Goal: Task Accomplishment & Management: Use online tool/utility

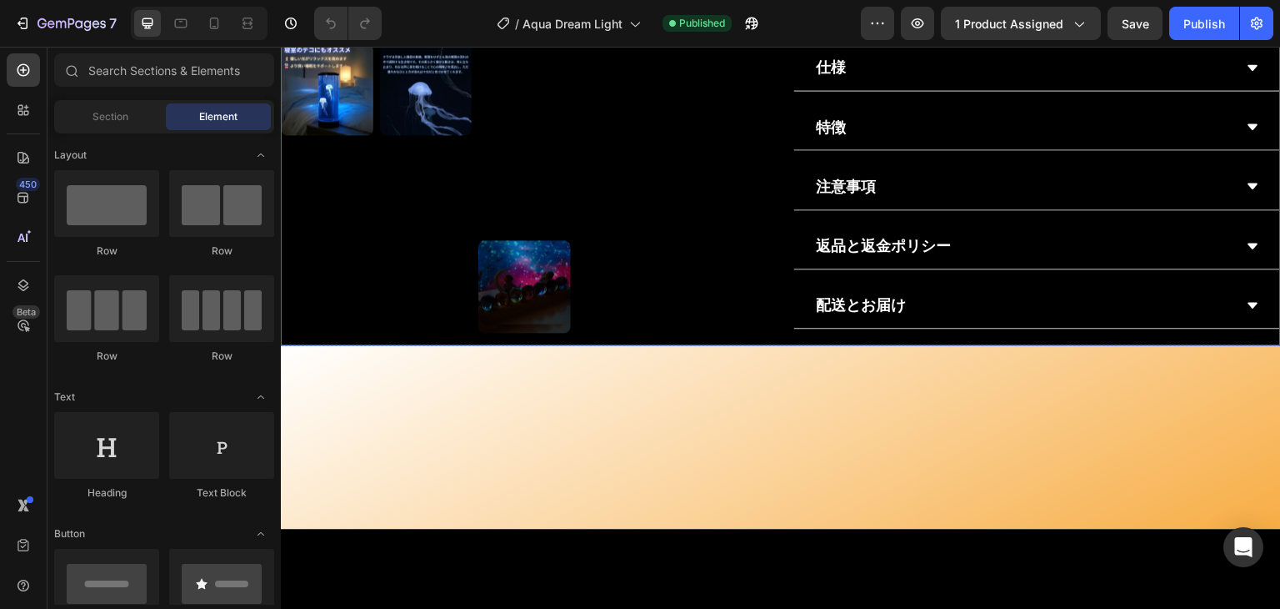
scroll to position [1334, 0]
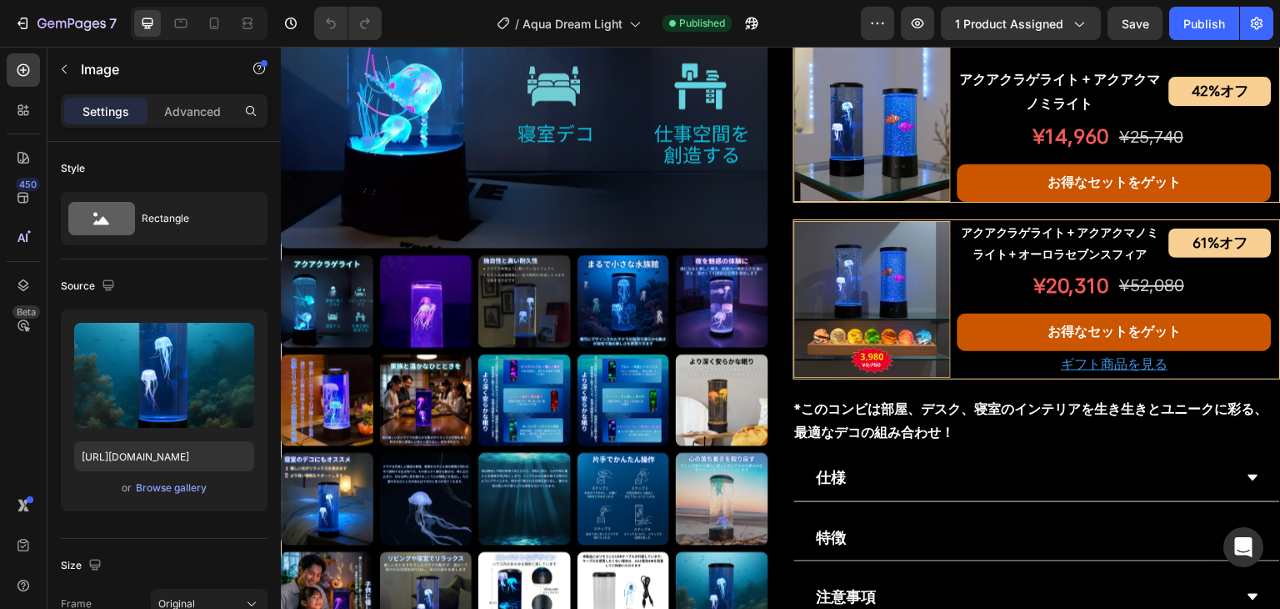
scroll to position [834, 0]
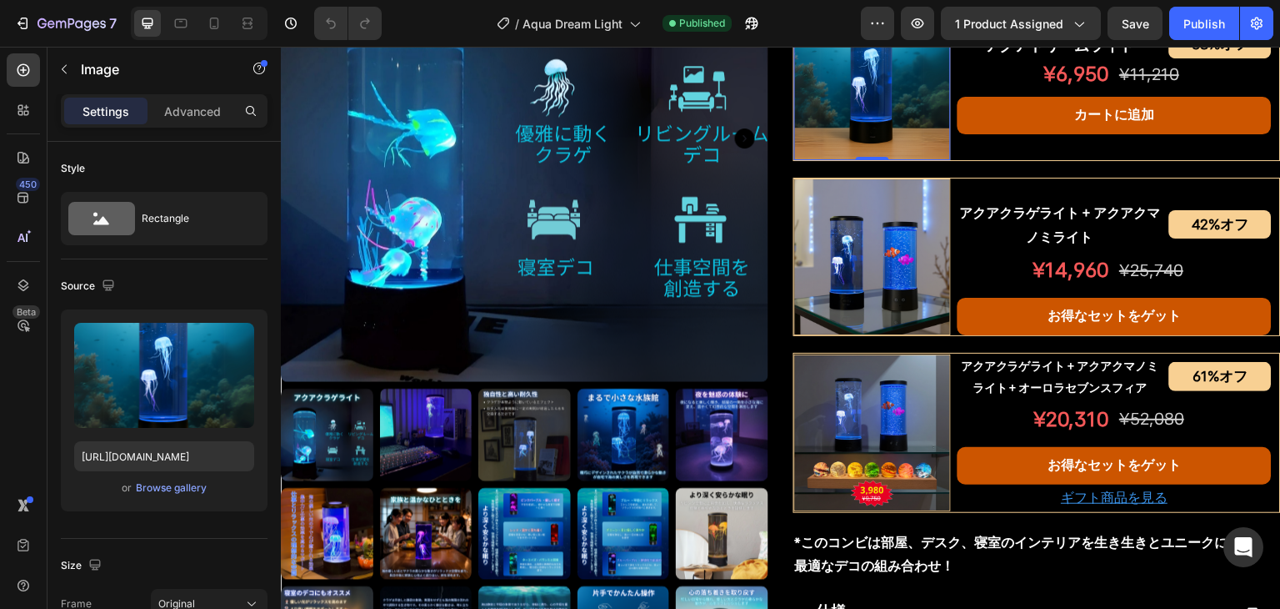
drag, startPoint x: 893, startPoint y: 275, endPoint x: 644, endPoint y: 303, distance: 250.0
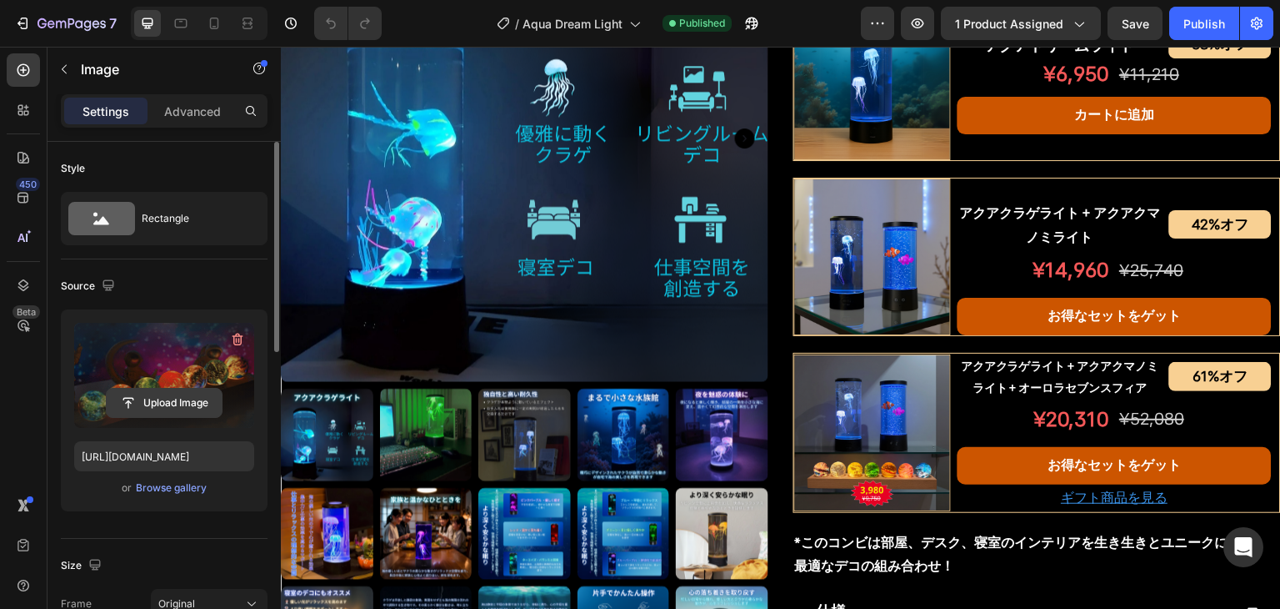
click at [168, 401] on input "file" at bounding box center [164, 402] width 115 height 28
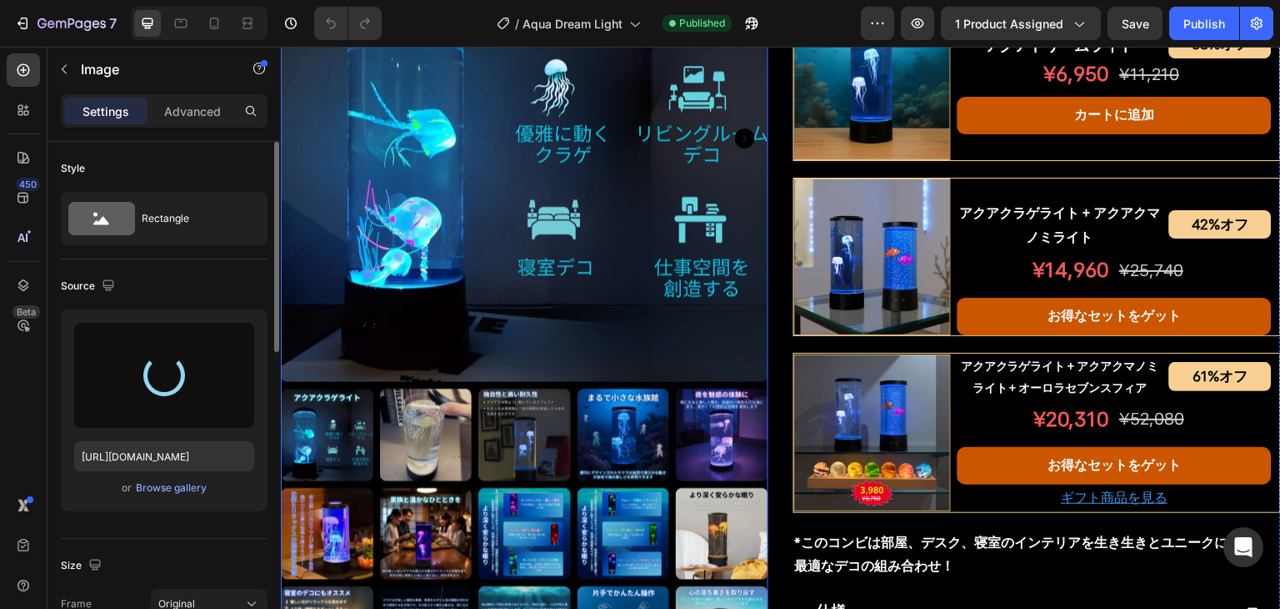
type input "[URL][DOMAIN_NAME]"
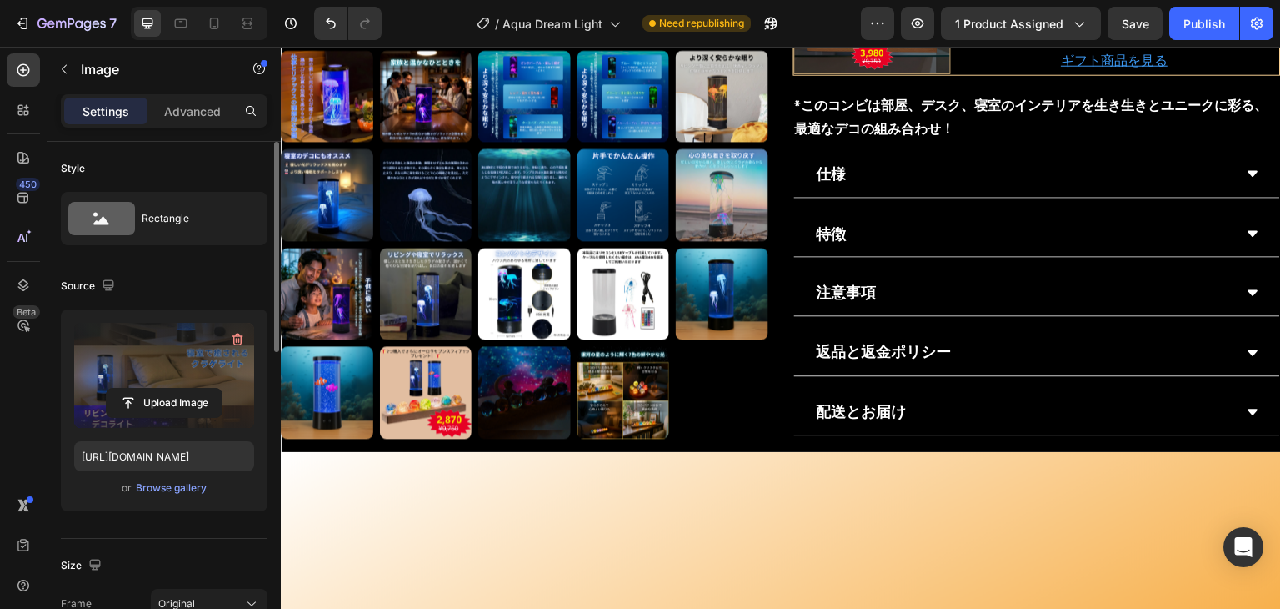
scroll to position [1334, 0]
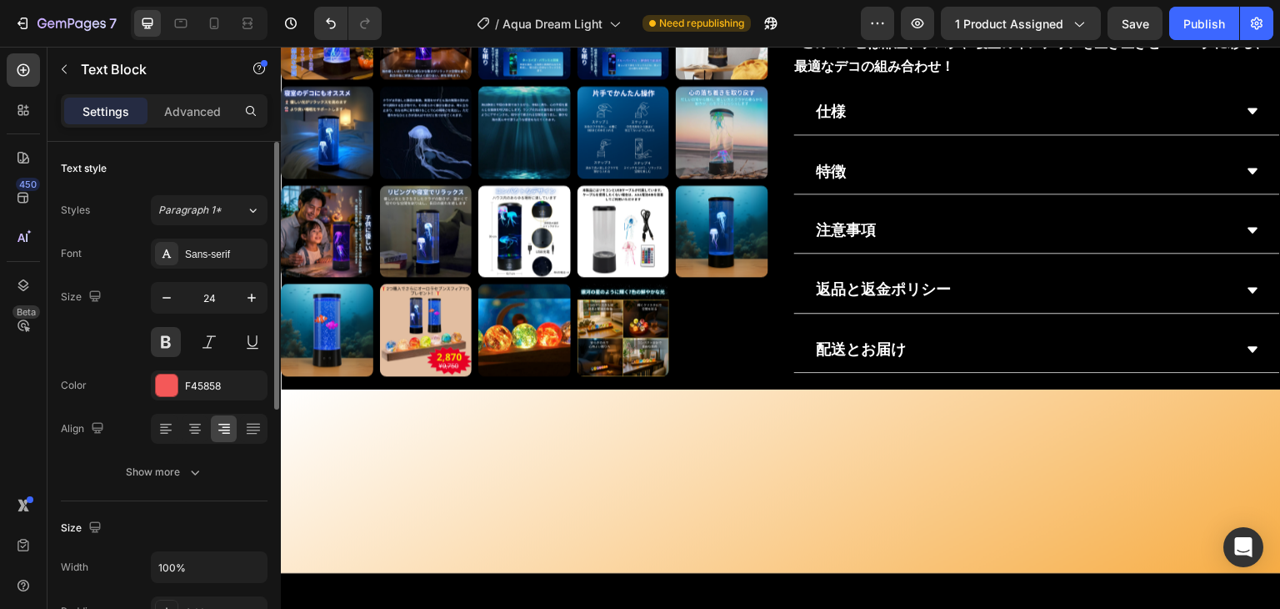
drag, startPoint x: 1035, startPoint y: 338, endPoint x: 1084, endPoint y: 338, distance: 48.4
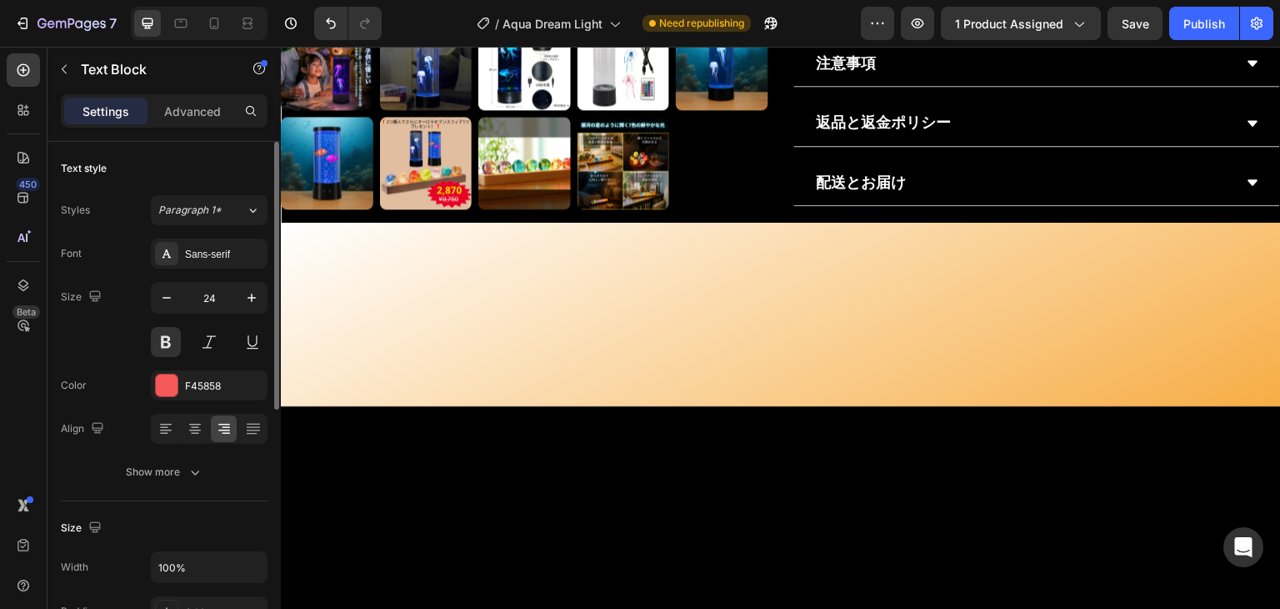
scroll to position [1417, 0]
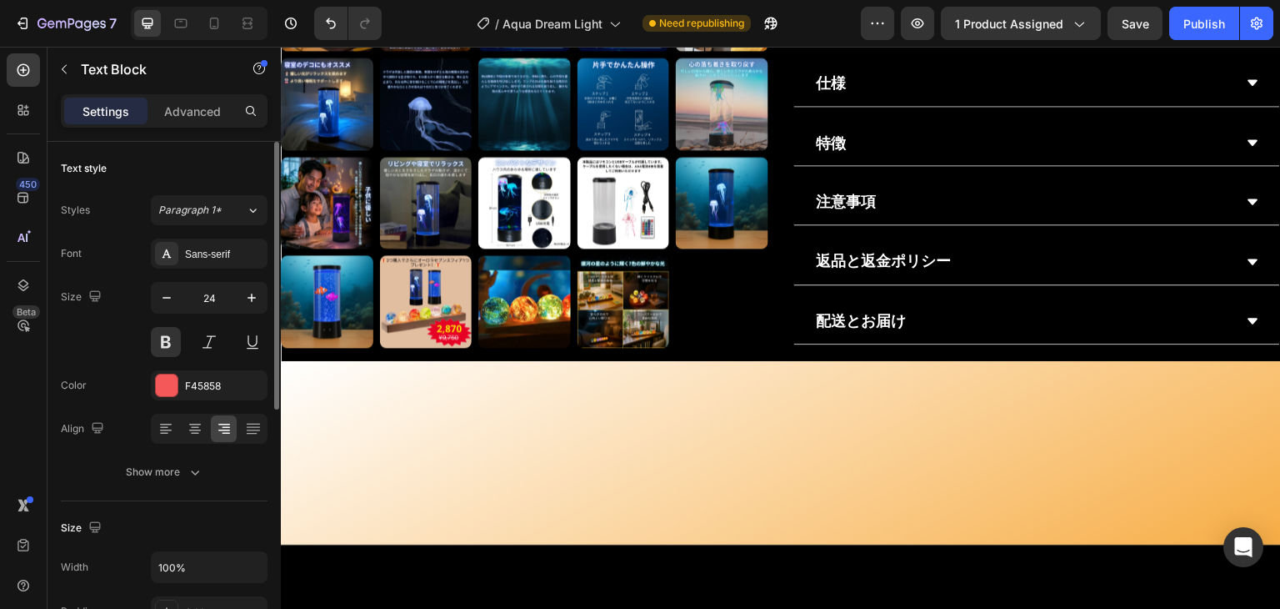
scroll to position [1334, 0]
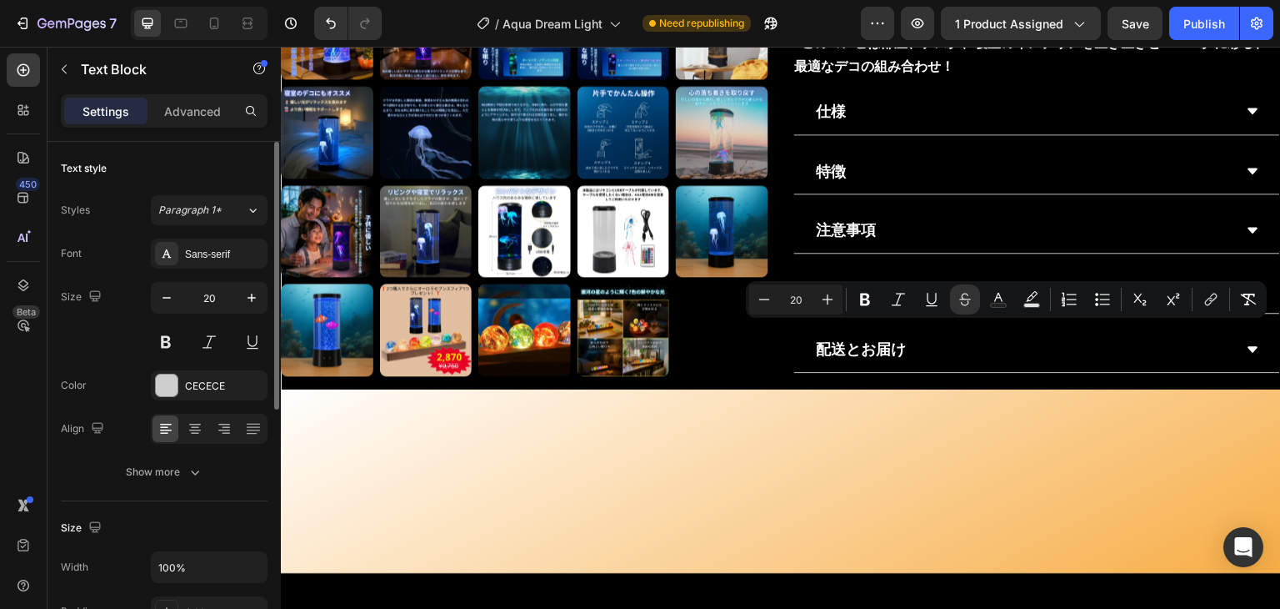
drag, startPoint x: 1148, startPoint y: 331, endPoint x: 1170, endPoint y: 332, distance: 22.5
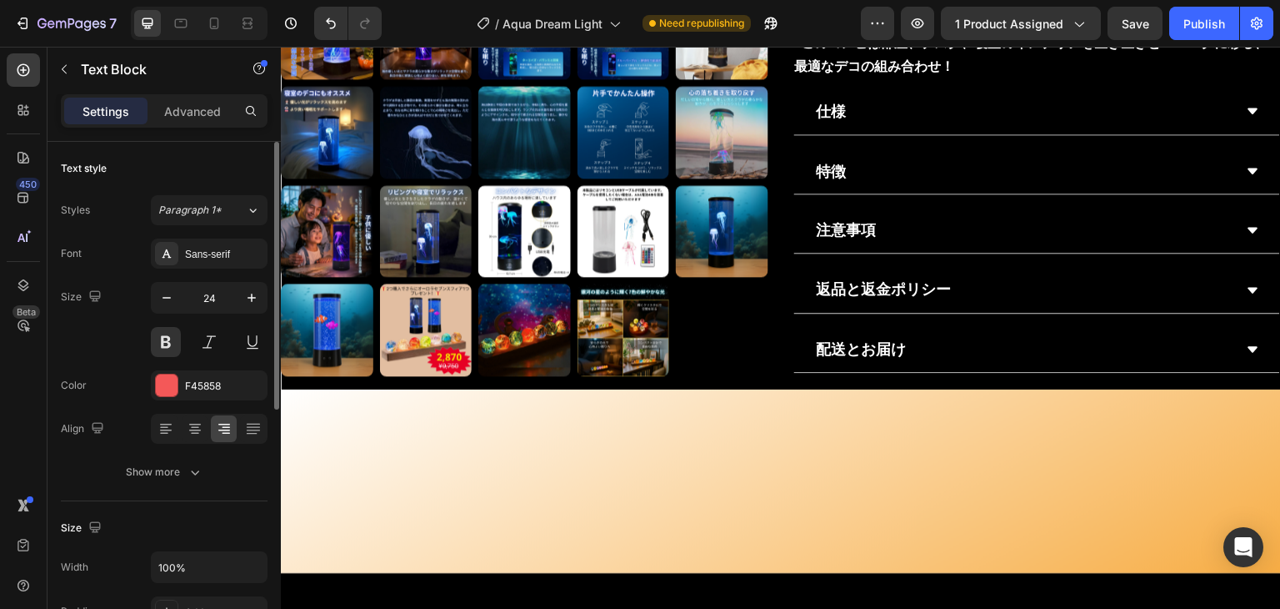
drag, startPoint x: 1043, startPoint y: 478, endPoint x: 1094, endPoint y: 480, distance: 50.9
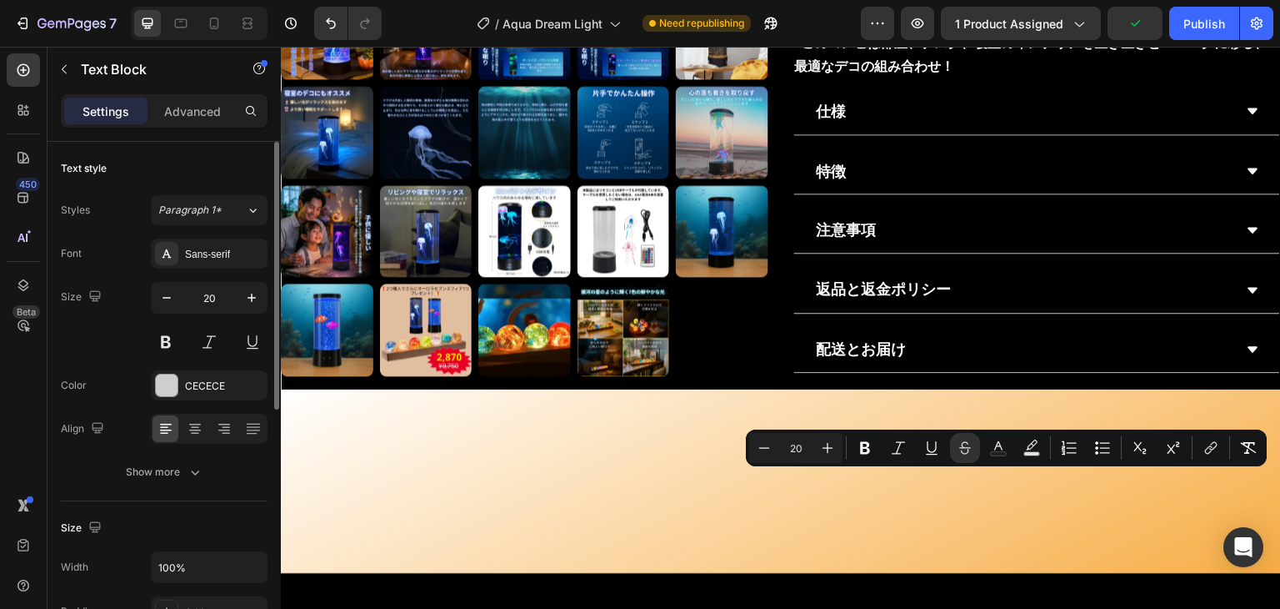
drag, startPoint x: 1125, startPoint y: 480, endPoint x: 1197, endPoint y: 476, distance: 72.6
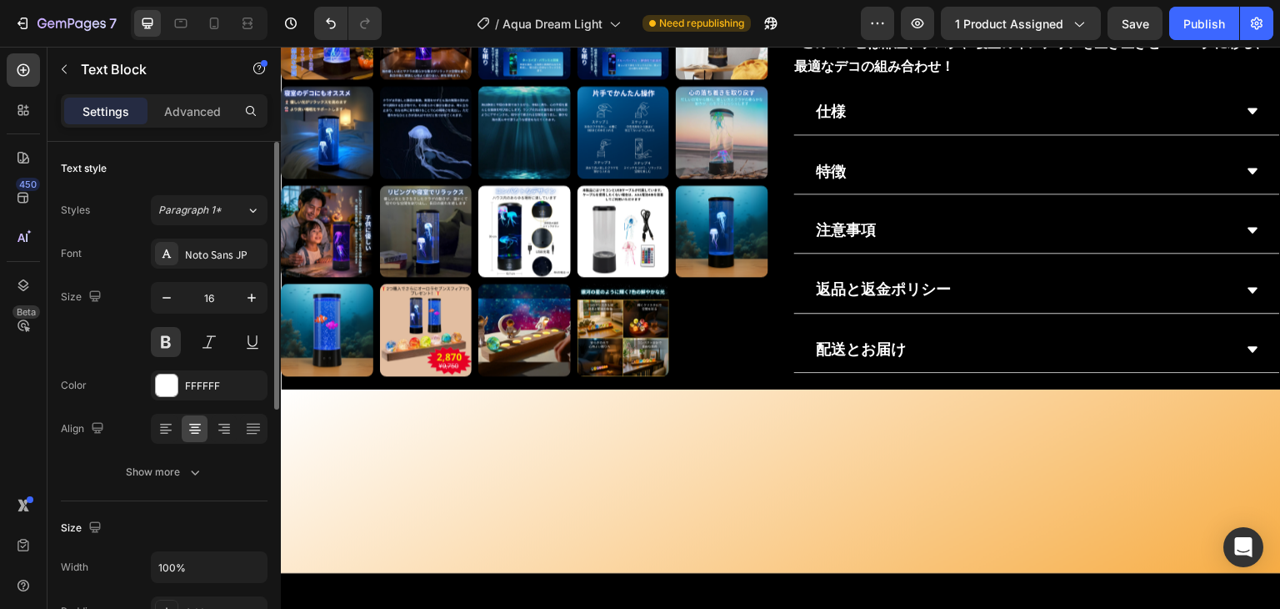
copy p "アクアクラゲライト + アクアクマノミライト"
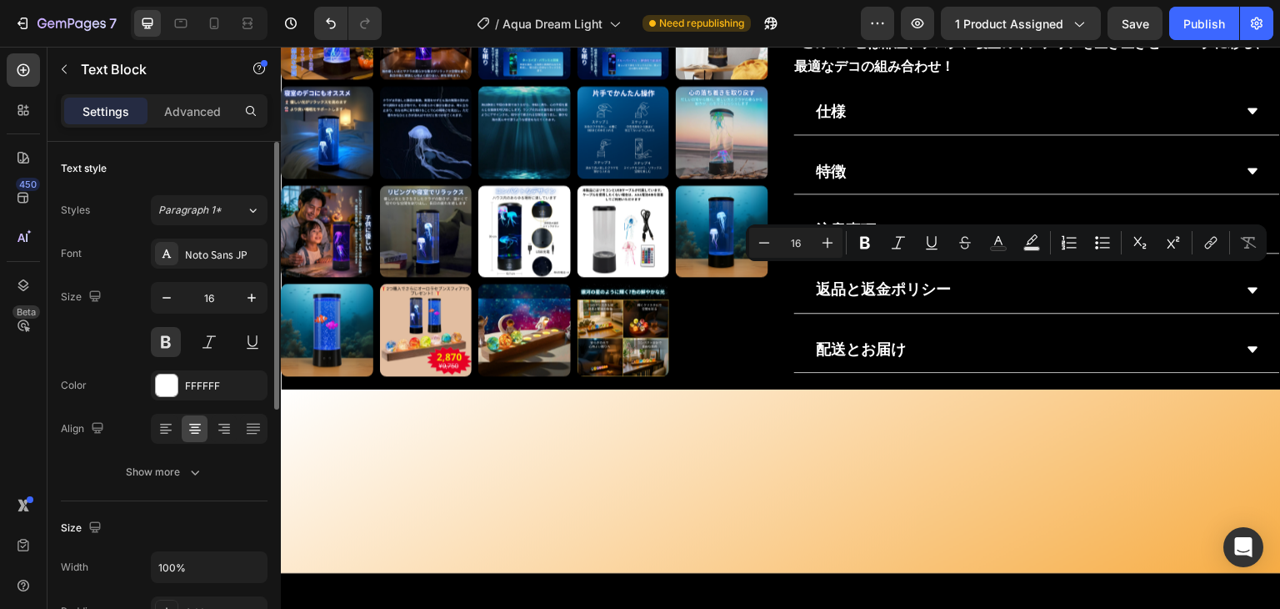
drag, startPoint x: 1044, startPoint y: 332, endPoint x: 1063, endPoint y: 338, distance: 20.0
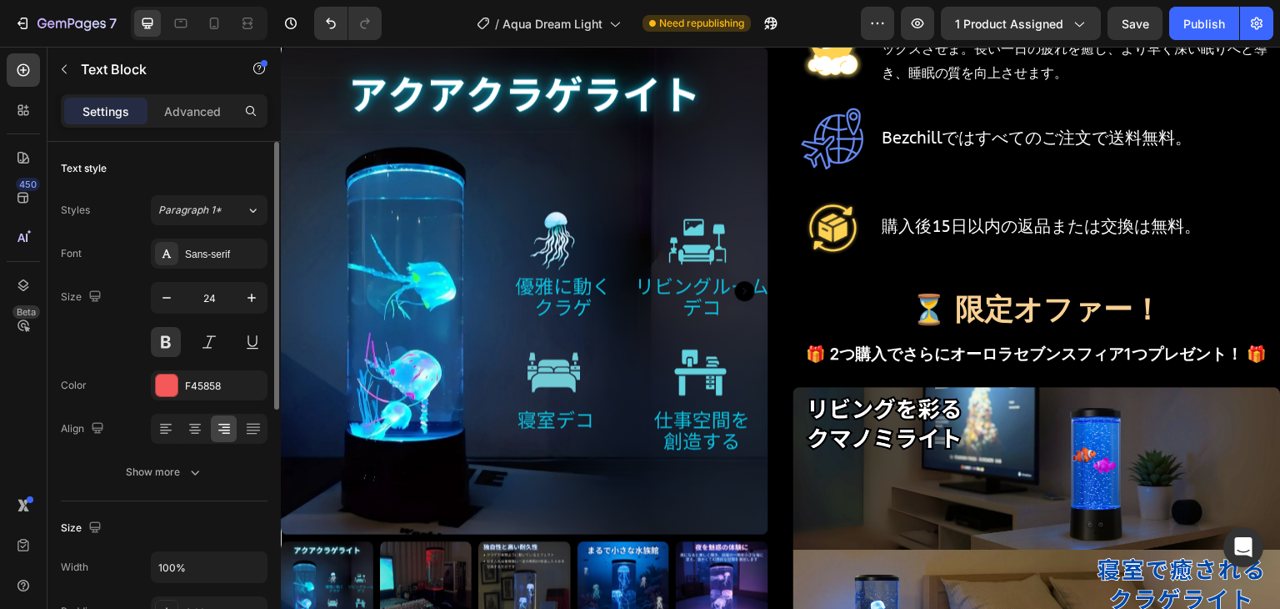
scroll to position [500, 0]
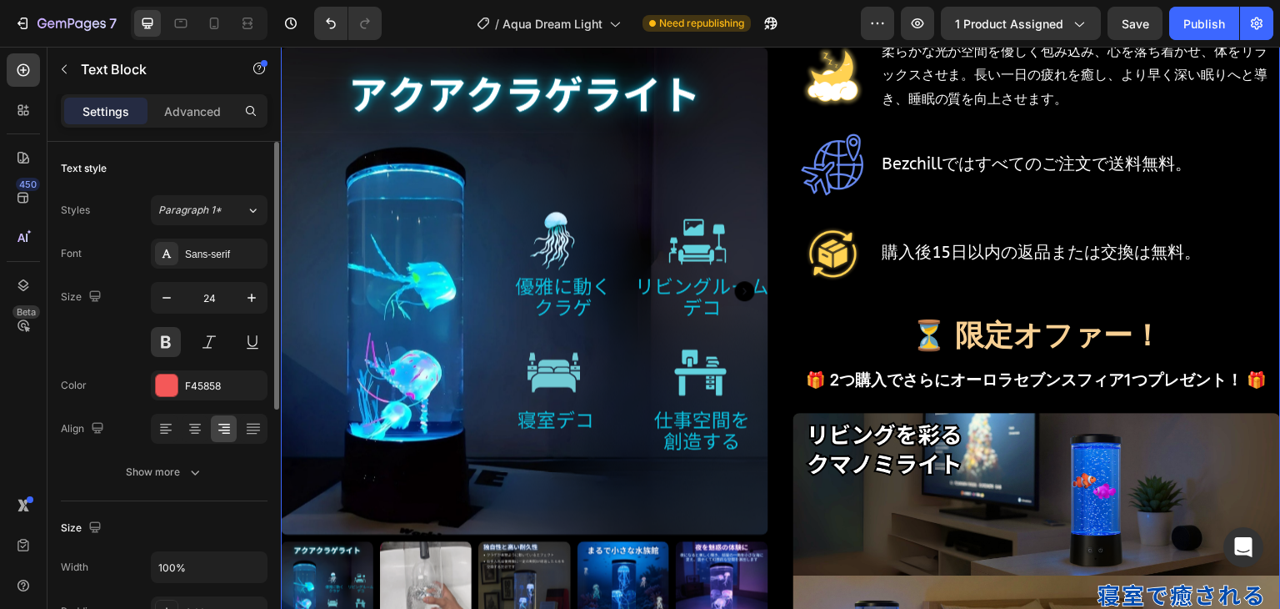
click at [935, 368] on p "🎁 2つ購入でさらにオーロラセブンスフィア1つプレゼント！ 🎁" at bounding box center [1037, 380] width 484 height 28
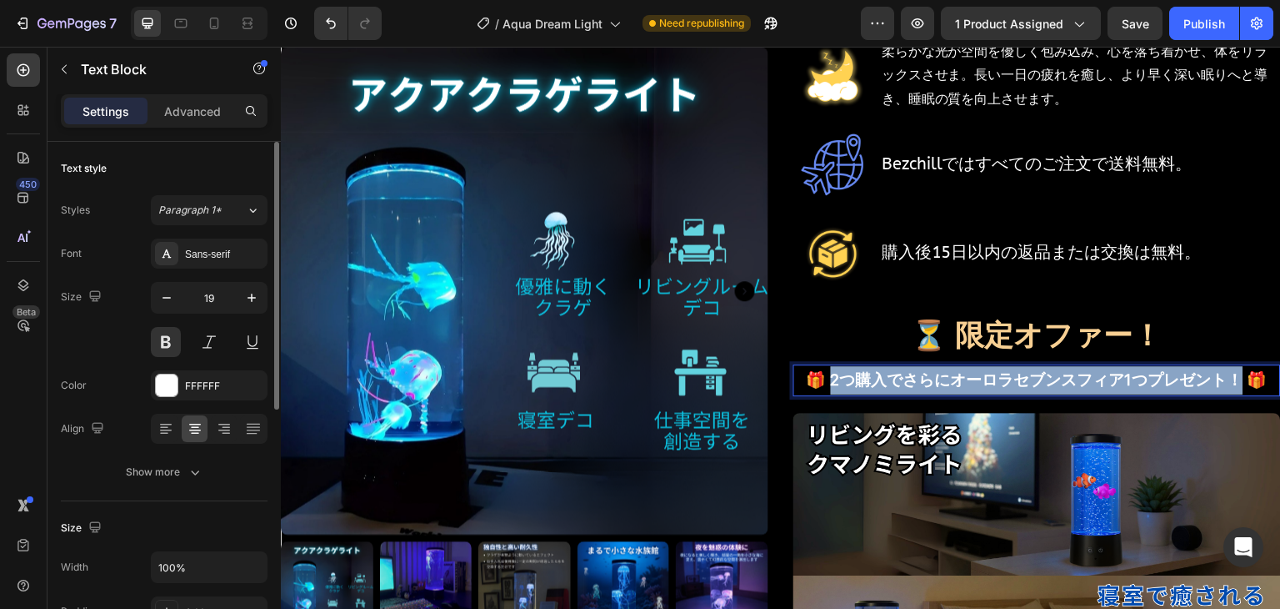
drag, startPoint x: 822, startPoint y: 374, endPoint x: 1227, endPoint y: 376, distance: 405.1
click at [1227, 376] on p "🎁 2つ購入でさらにオーロラセブンスフィア1つプレゼント！ 🎁" at bounding box center [1037, 380] width 484 height 28
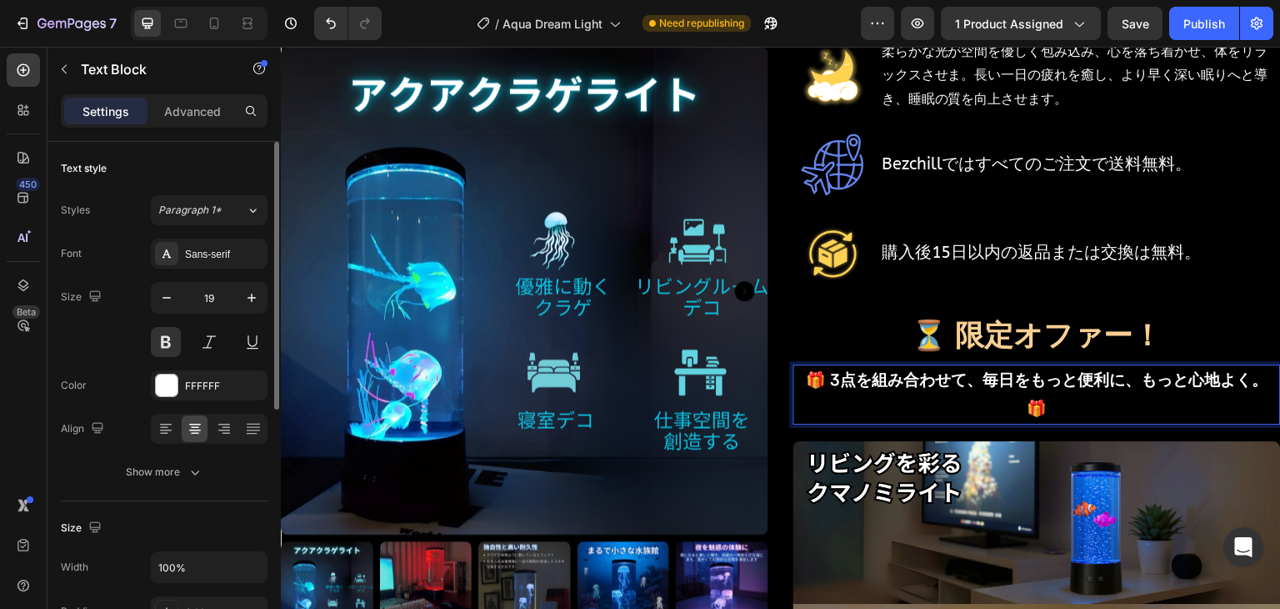
click at [999, 402] on p "🎁 3点を組み合わせて、毎日をもっと便利に、もっと心地よく。 🎁" at bounding box center [1037, 394] width 484 height 57
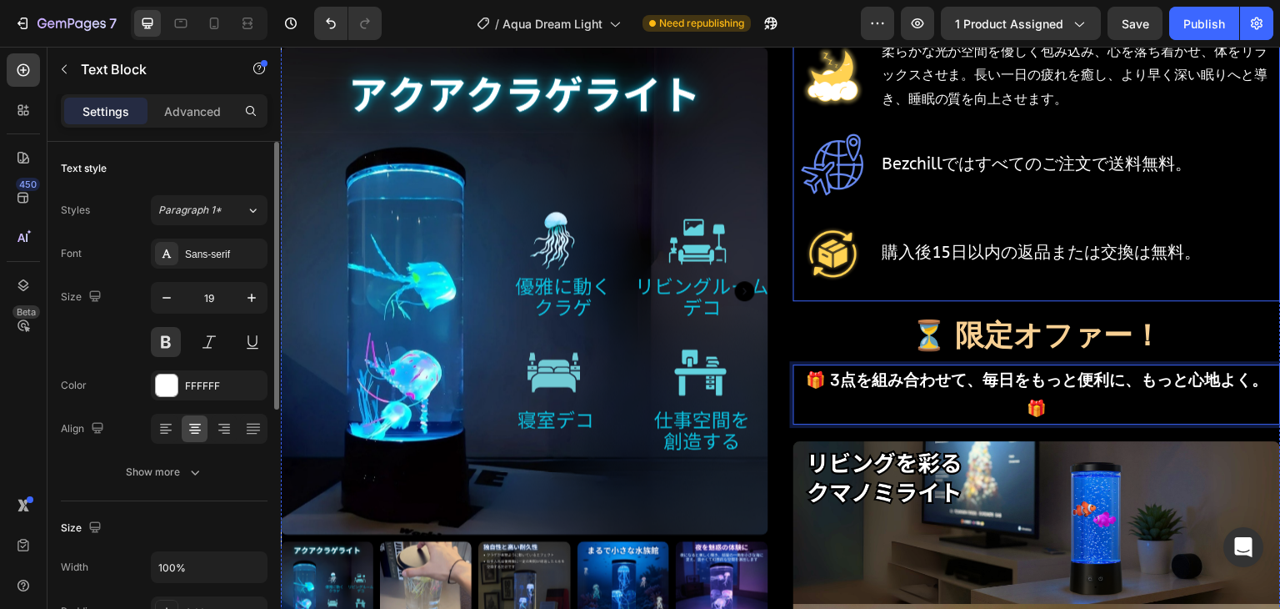
click at [895, 289] on div "Image 16色のLED照明を備えた洗練されたデザインは、リビングのアクセントとしても、デスクのリラックスポイントとしても、寝室の安らぎの空間としても簡単に…" at bounding box center [1038, 124] width 488 height 354
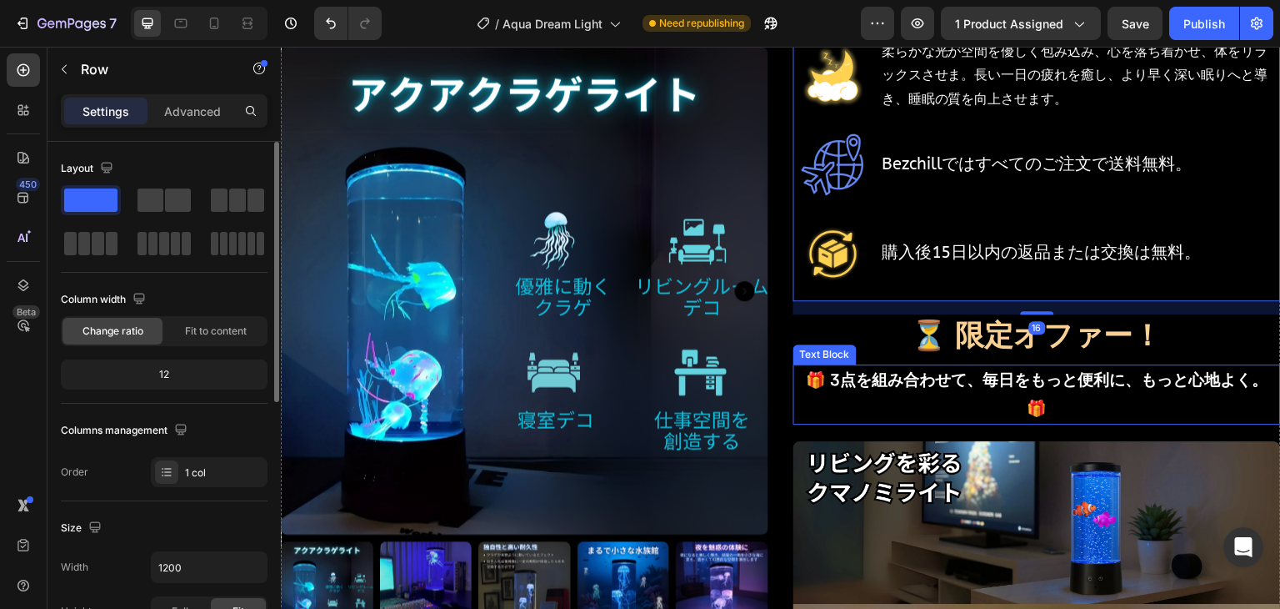
click at [909, 402] on p "🎁 3点を組み合わせて、毎日をもっと便利に、もっと心地よく。 🎁" at bounding box center [1037, 394] width 484 height 57
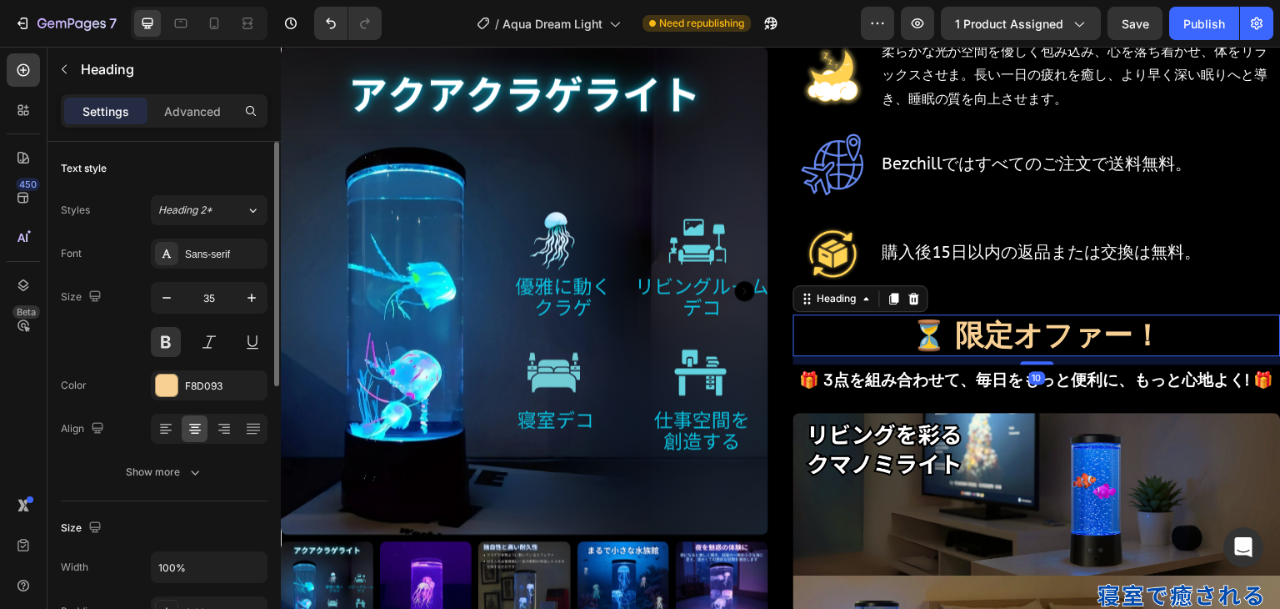
click at [830, 327] on h2 "⏳ 限定オファー！" at bounding box center [1038, 335] width 488 height 42
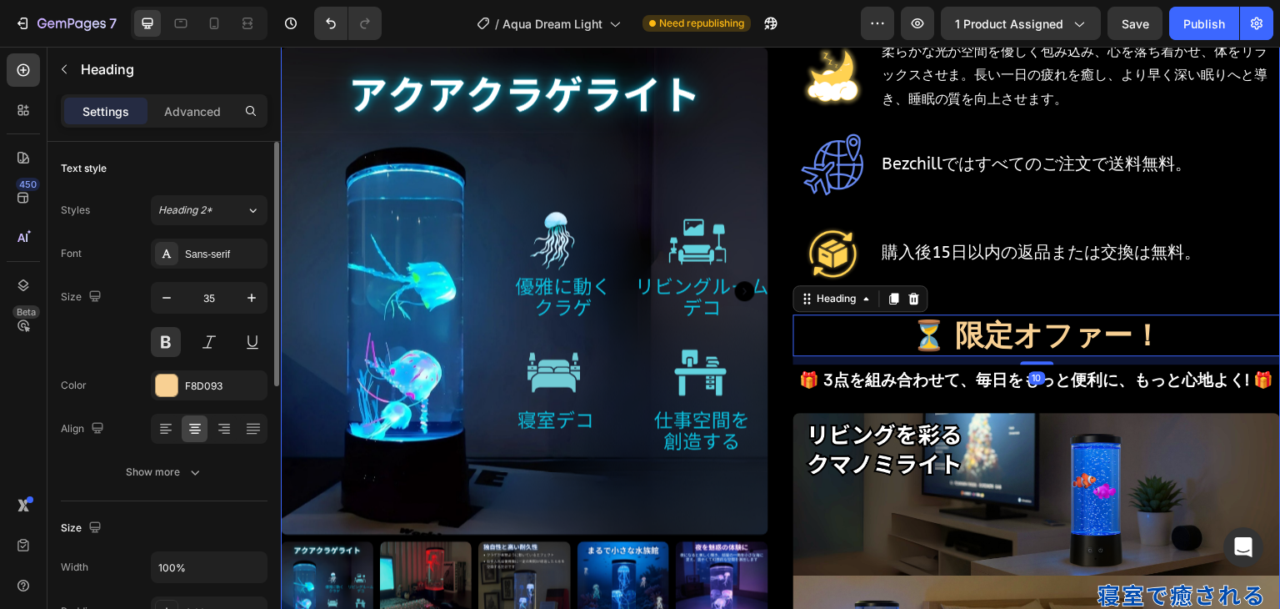
click at [1117, 283] on div "購入後15日以内の返品または交換は無料。 Text Block" at bounding box center [1080, 253] width 401 height 80
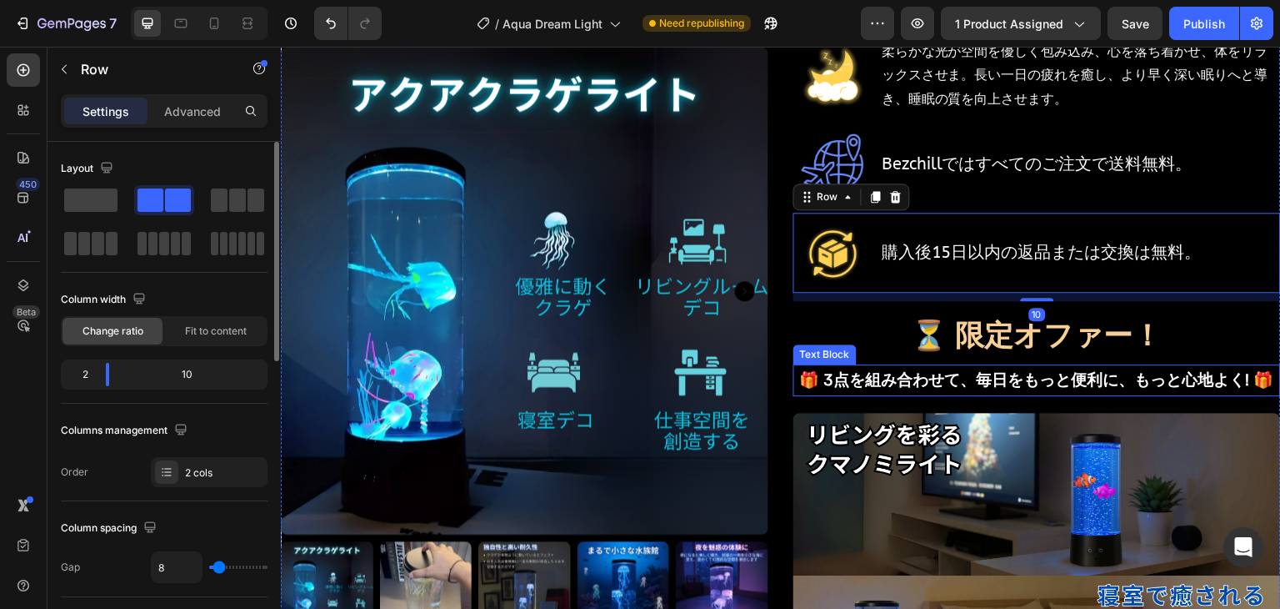
click at [952, 382] on p "🎁 3点を組み合わせて、毎日をもっと便利に、もっと心地よく! 🎁" at bounding box center [1037, 380] width 484 height 28
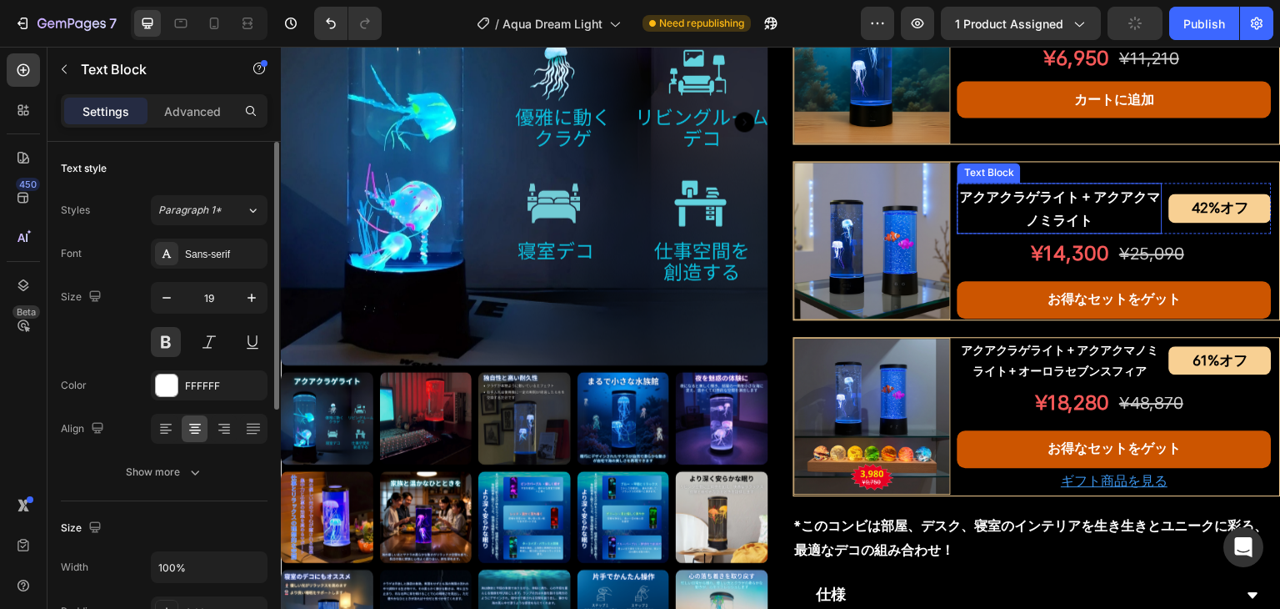
scroll to position [1334, 0]
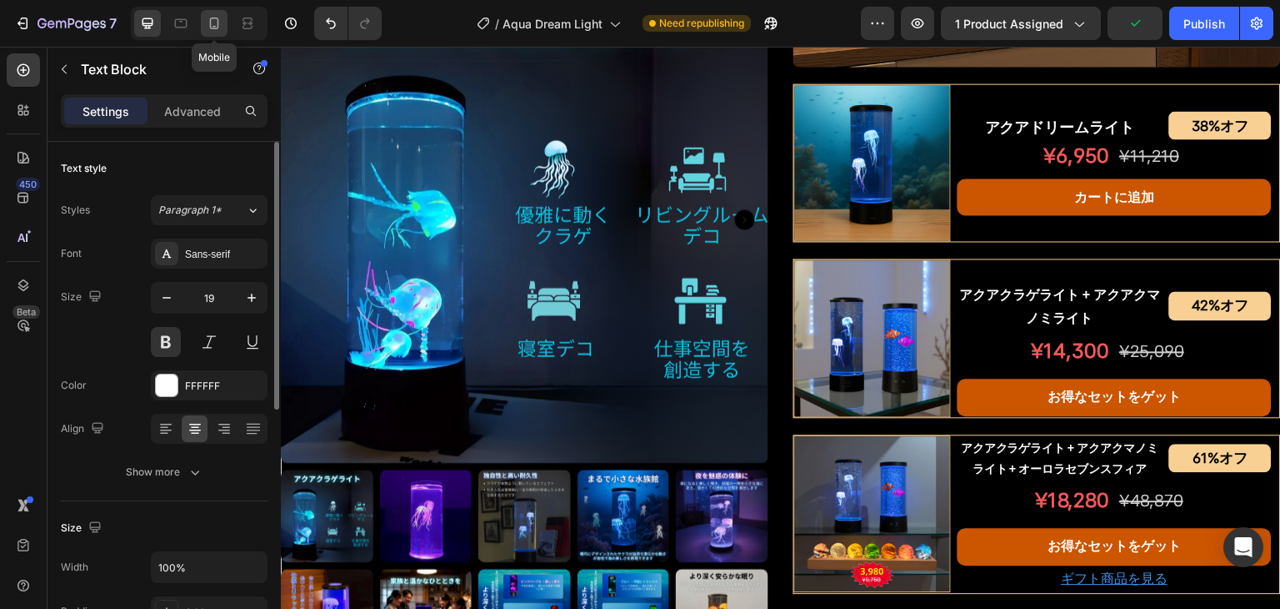
drag, startPoint x: 211, startPoint y: 24, endPoint x: 273, endPoint y: 267, distance: 250.3
click at [211, 24] on icon at bounding box center [214, 23] width 17 height 17
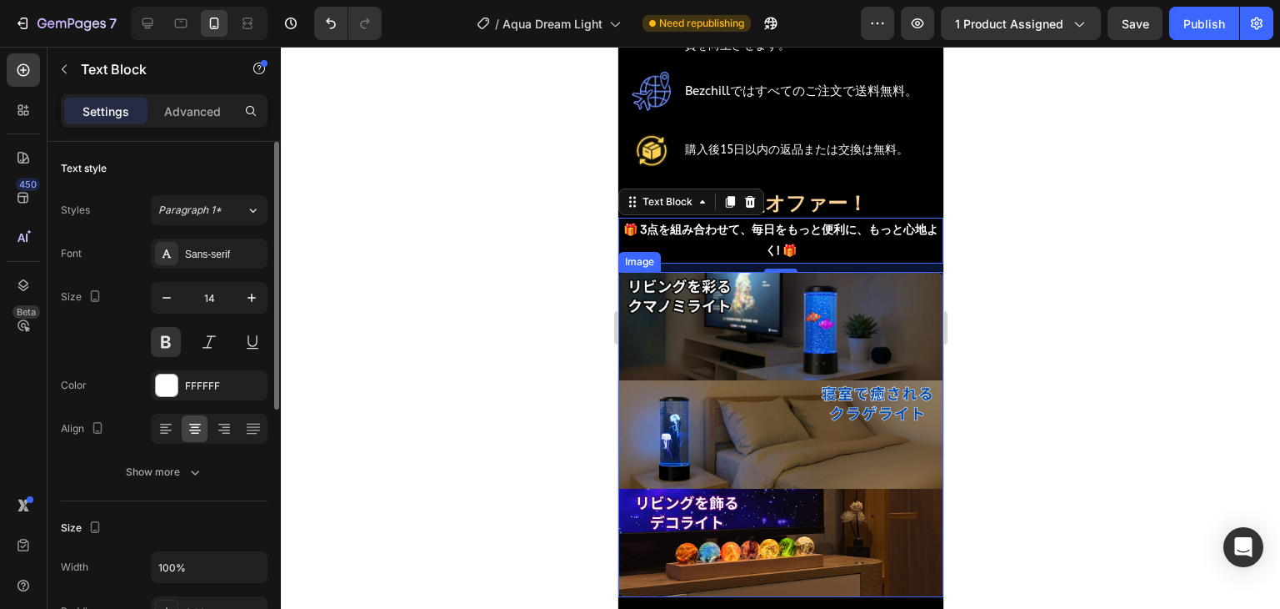
scroll to position [1162, 0]
click at [173, 308] on button "button" at bounding box center [167, 298] width 30 height 30
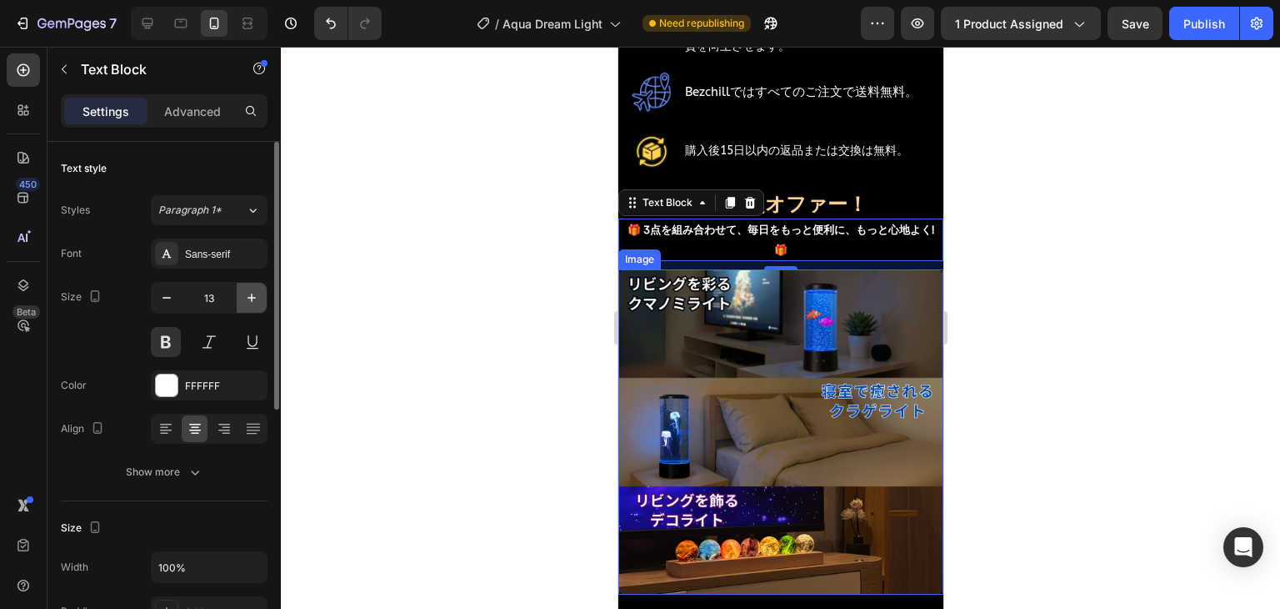
click at [248, 298] on icon "button" at bounding box center [252, 297] width 8 height 8
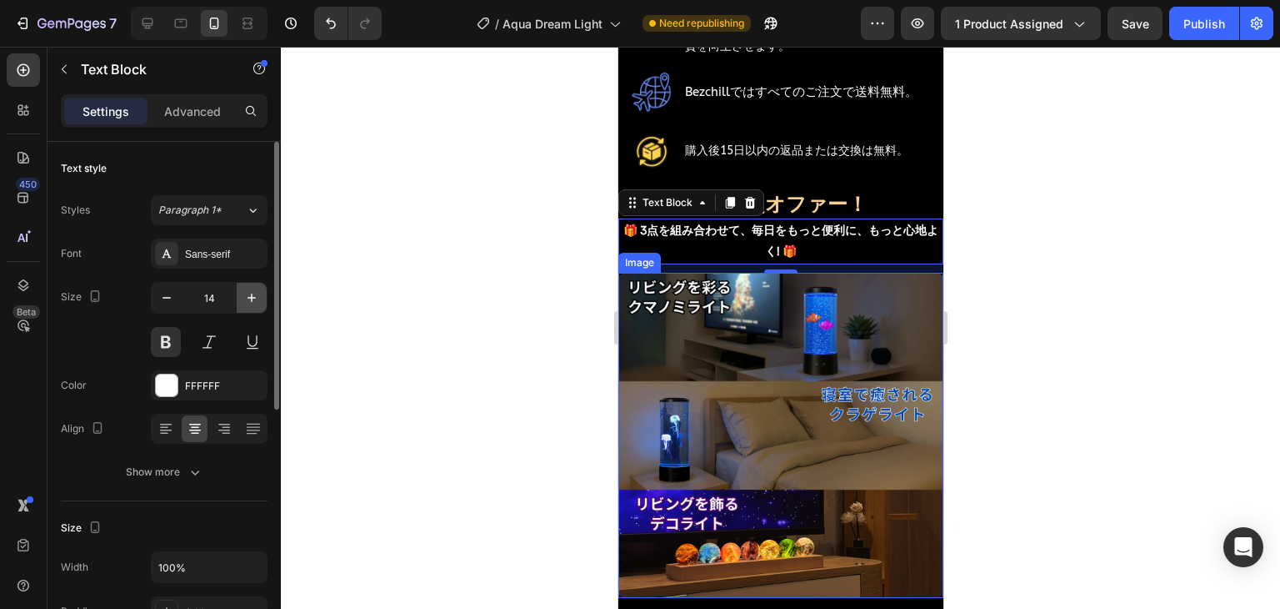
click at [248, 298] on icon "button" at bounding box center [252, 297] width 8 height 8
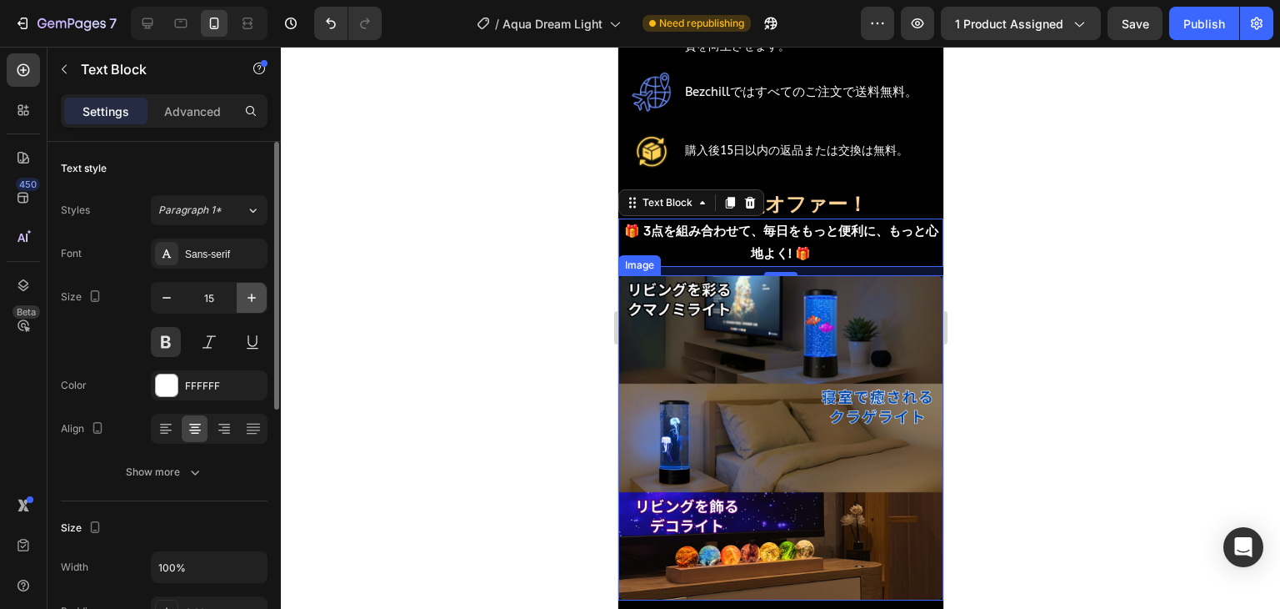
click at [248, 298] on icon "button" at bounding box center [252, 297] width 8 height 8
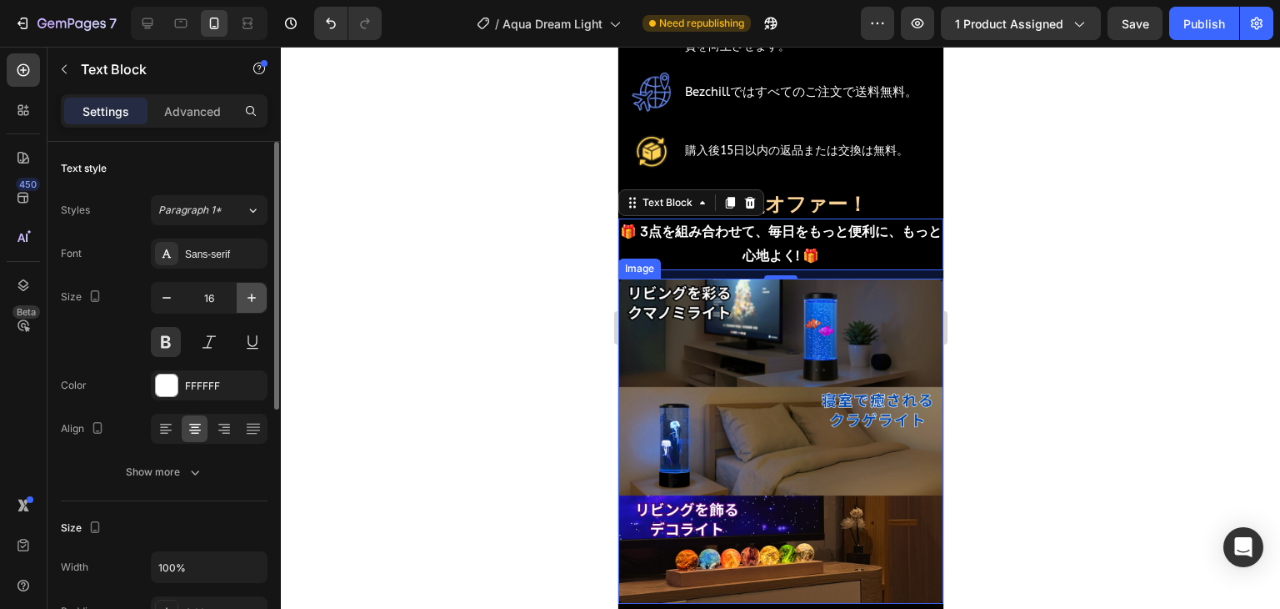
click at [248, 298] on icon "button" at bounding box center [252, 297] width 8 height 8
type input "17"
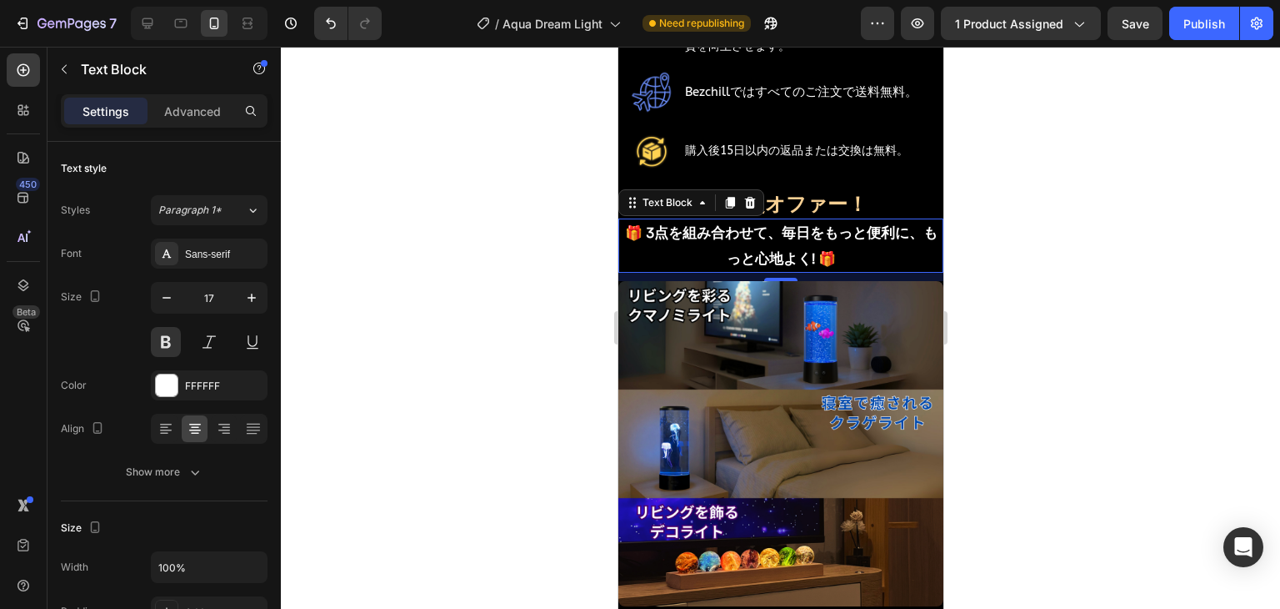
click at [448, 320] on div at bounding box center [781, 328] width 1000 height 562
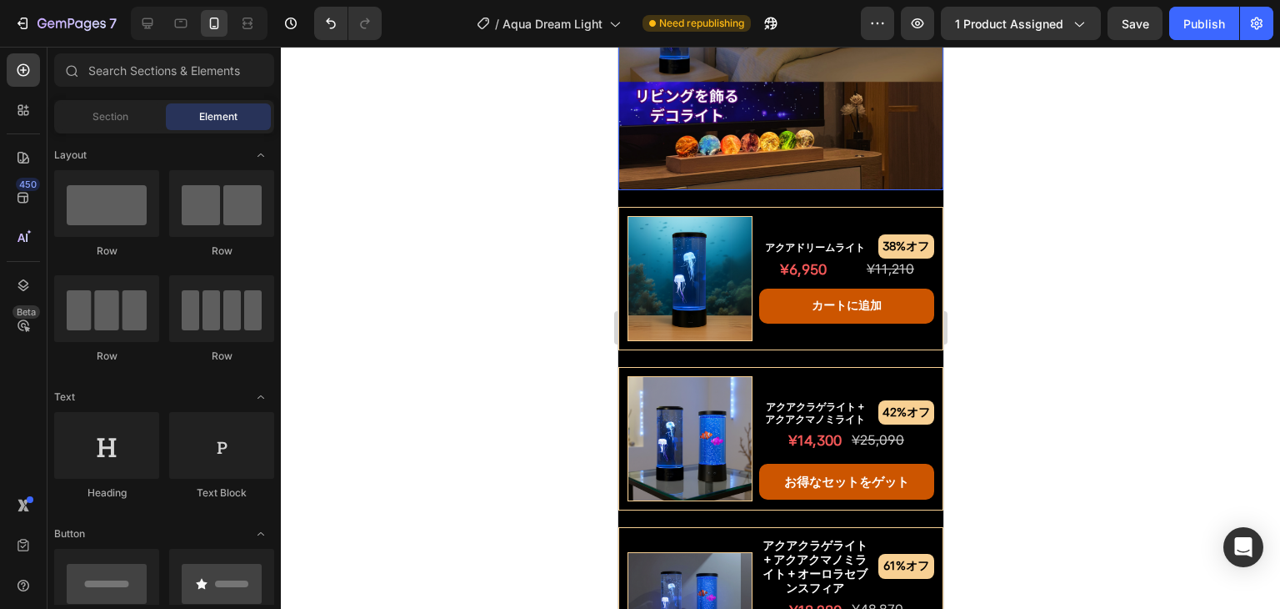
scroll to position [1579, 0]
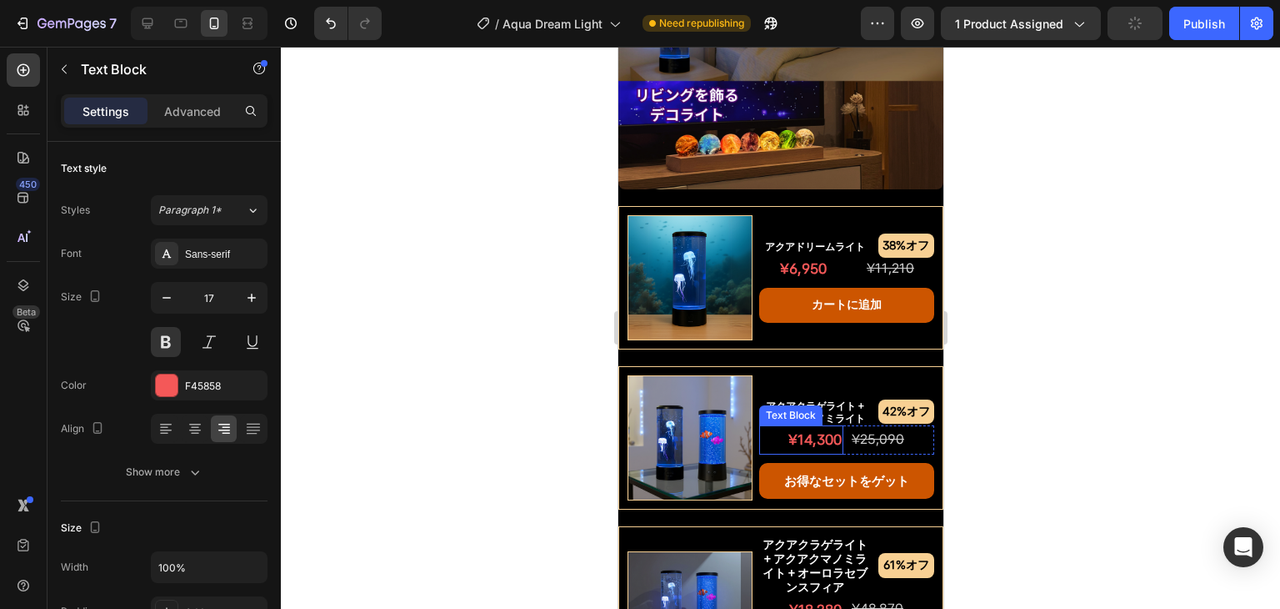
click at [804, 427] on p "¥14,300" at bounding box center [800, 440] width 81 height 26
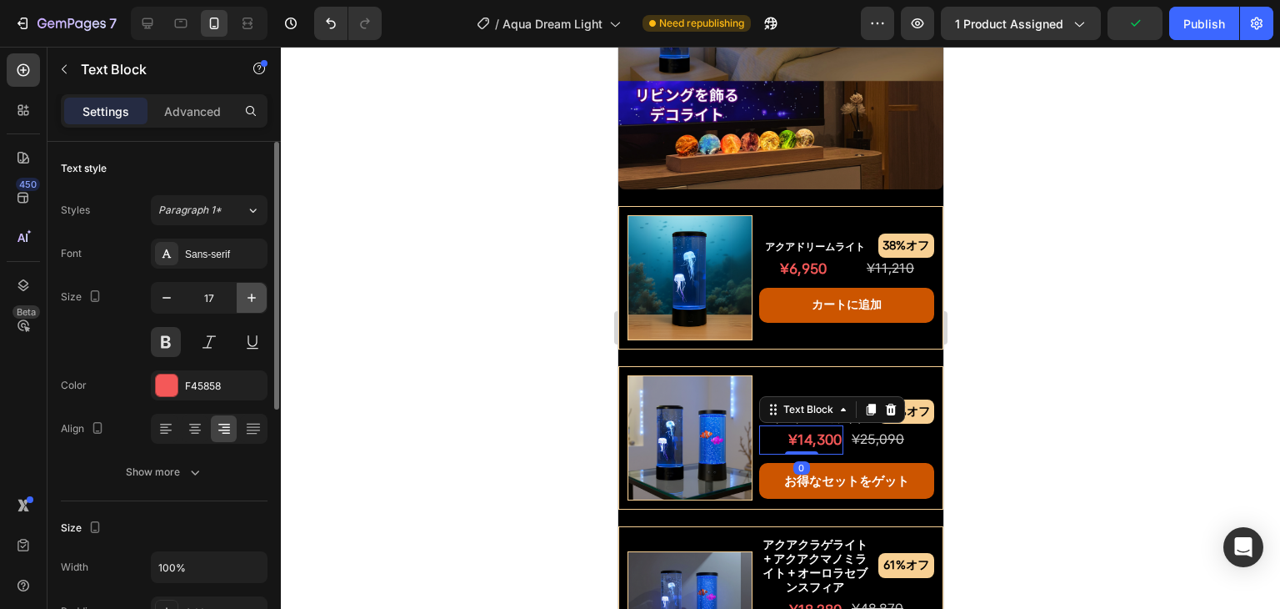
click at [247, 289] on icon "button" at bounding box center [251, 297] width 17 height 17
type input "20"
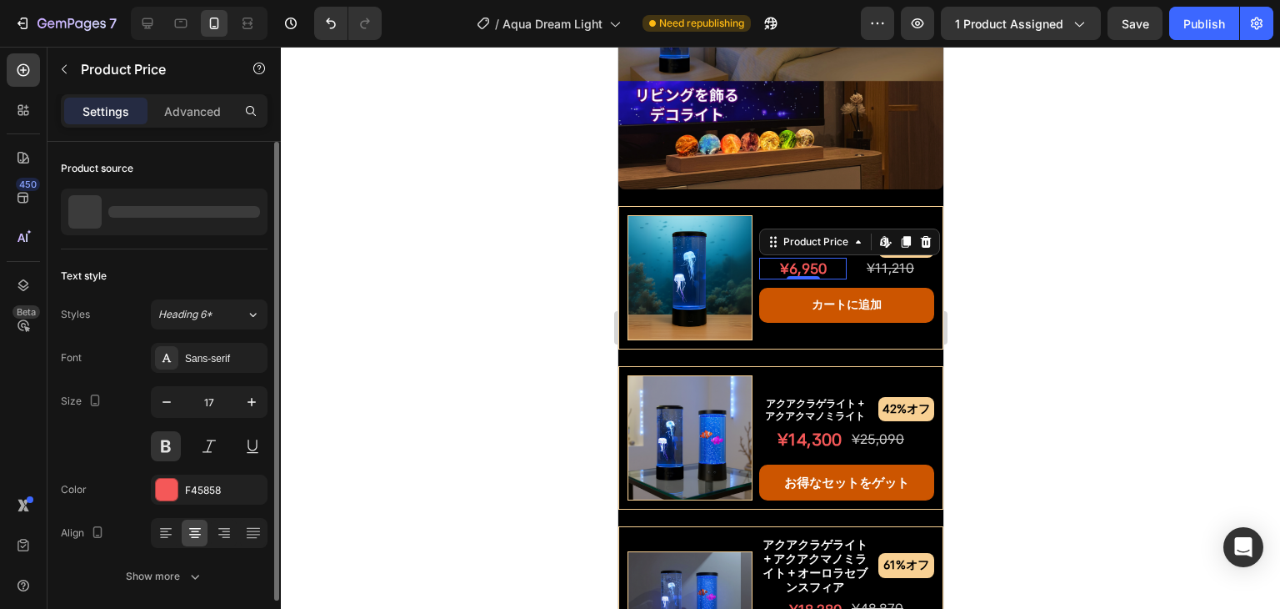
click at [812, 258] on div "¥6,950" at bounding box center [803, 269] width 88 height 22
click at [249, 403] on icon "button" at bounding box center [251, 401] width 17 height 17
type input "20"
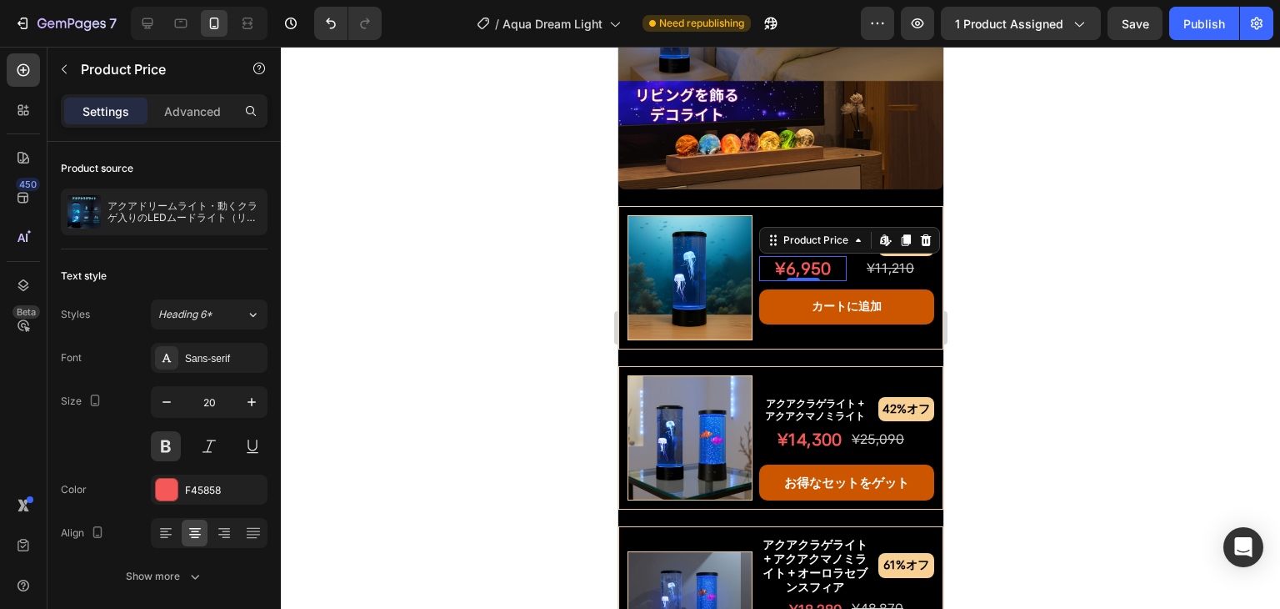
click at [497, 352] on div at bounding box center [781, 328] width 1000 height 562
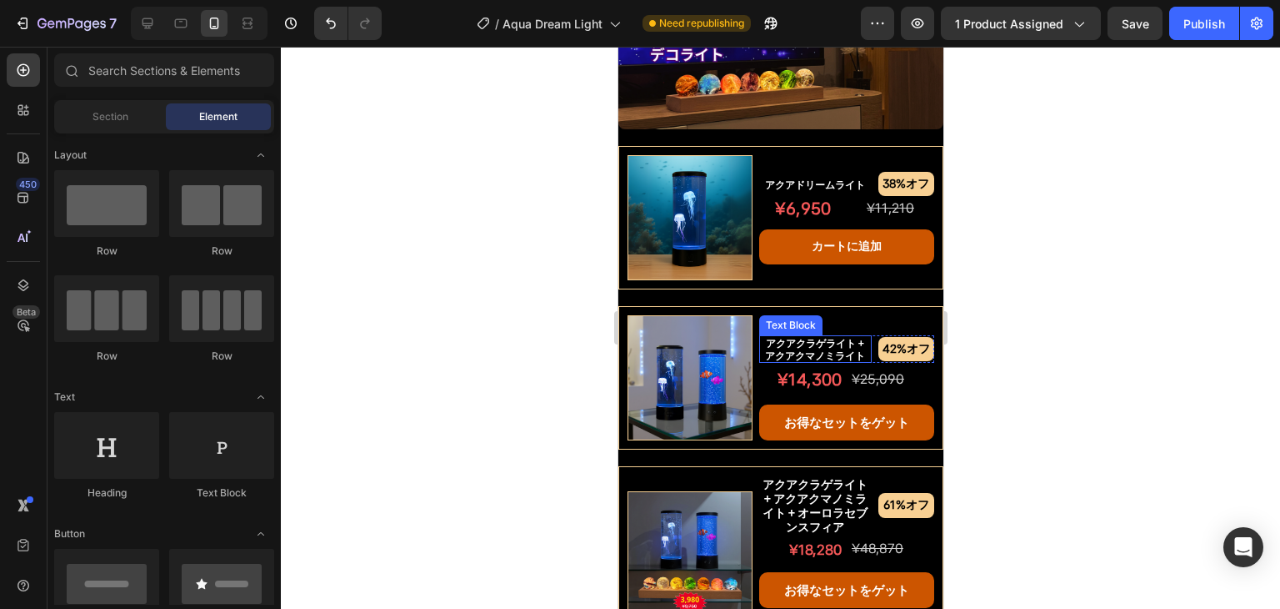
scroll to position [1746, 0]
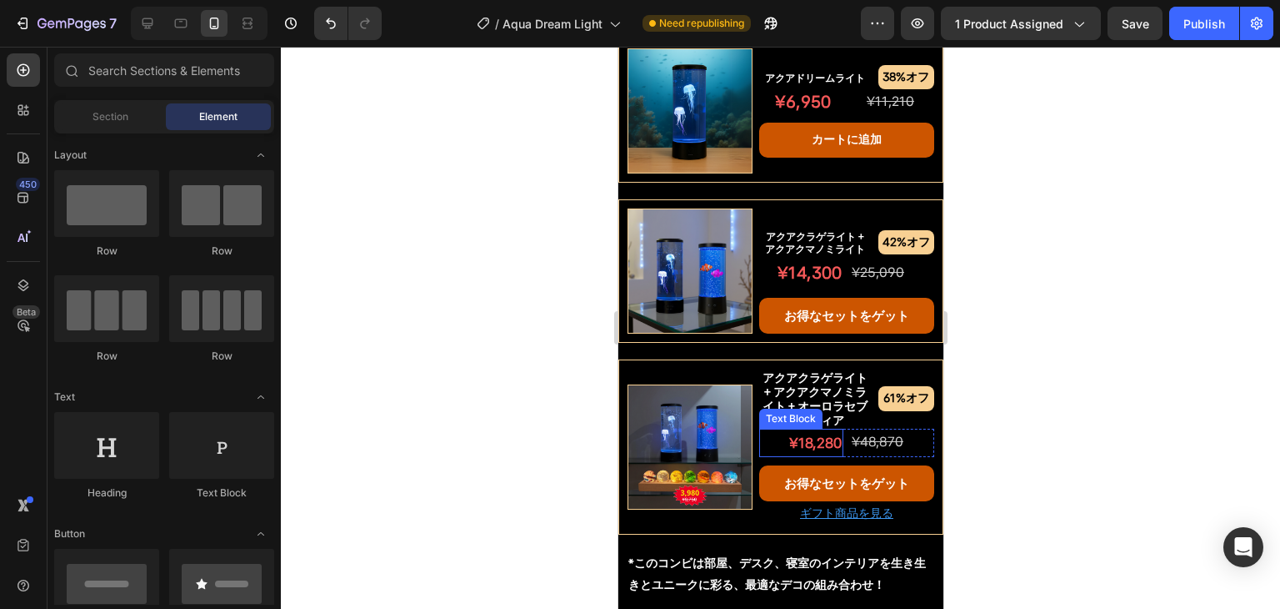
click at [797, 430] on p "¥18,280" at bounding box center [800, 443] width 81 height 26
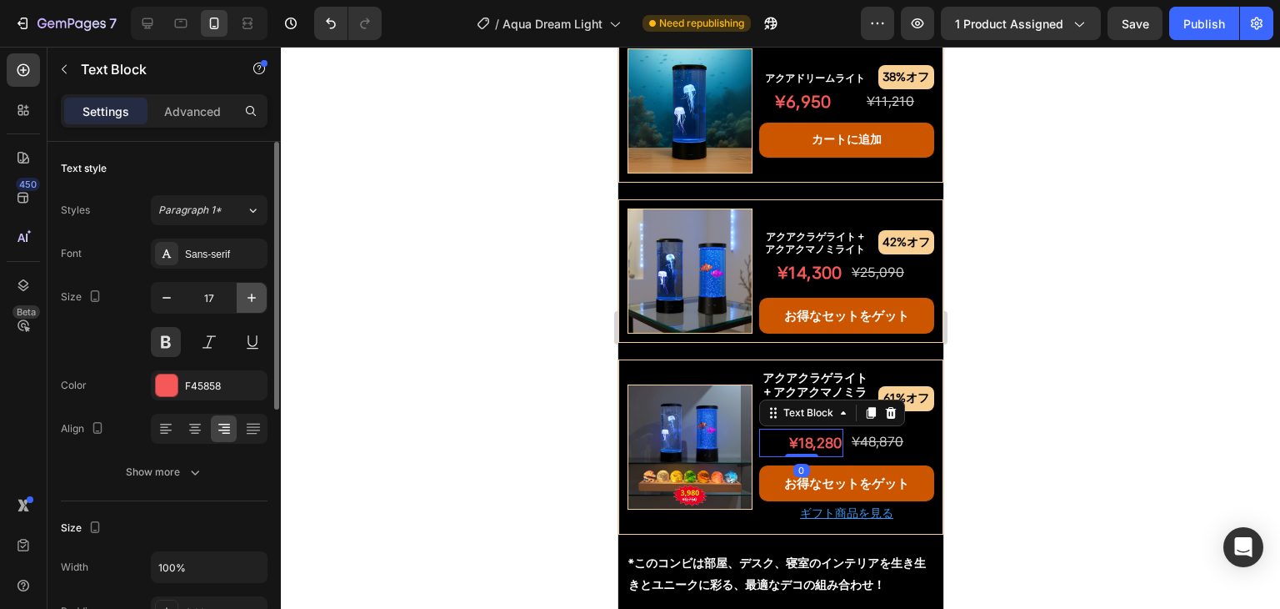
click at [245, 294] on icon "button" at bounding box center [251, 297] width 17 height 17
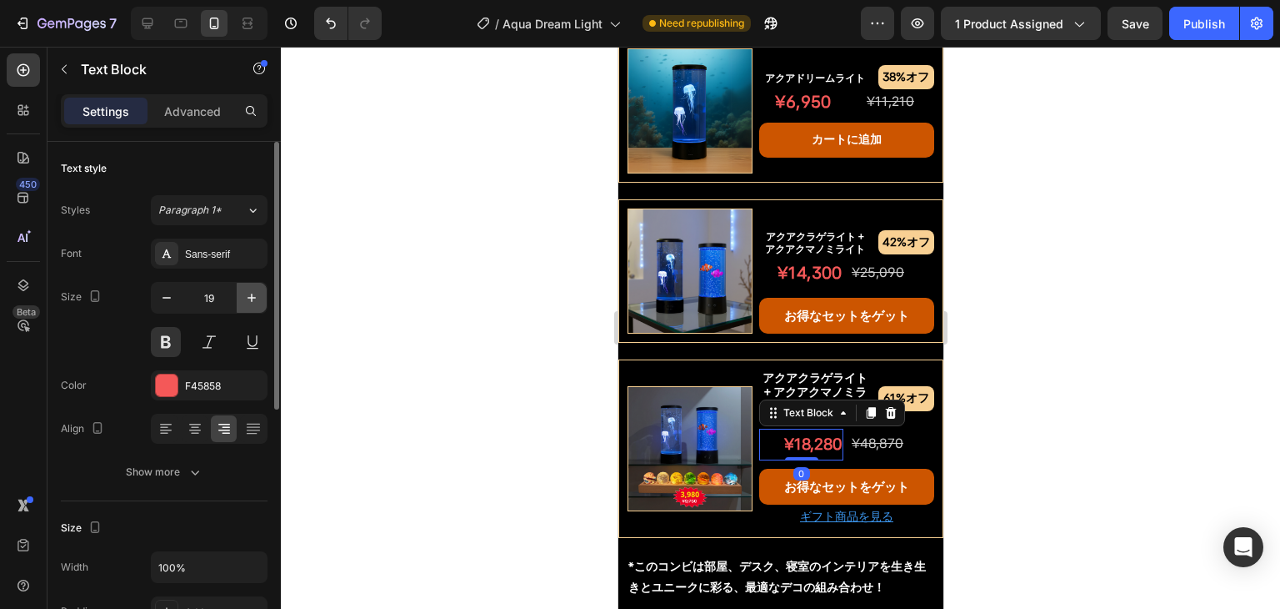
type input "20"
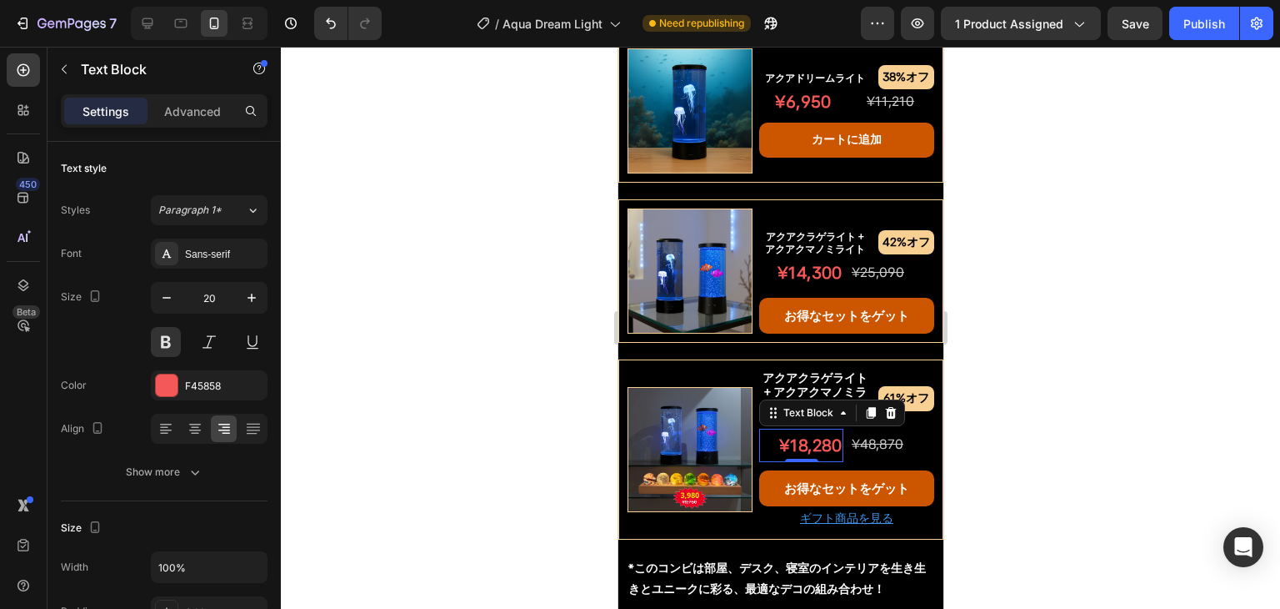
drag, startPoint x: 500, startPoint y: 284, endPoint x: 48, endPoint y: 303, distance: 452.2
click at [500, 284] on div at bounding box center [781, 328] width 1000 height 562
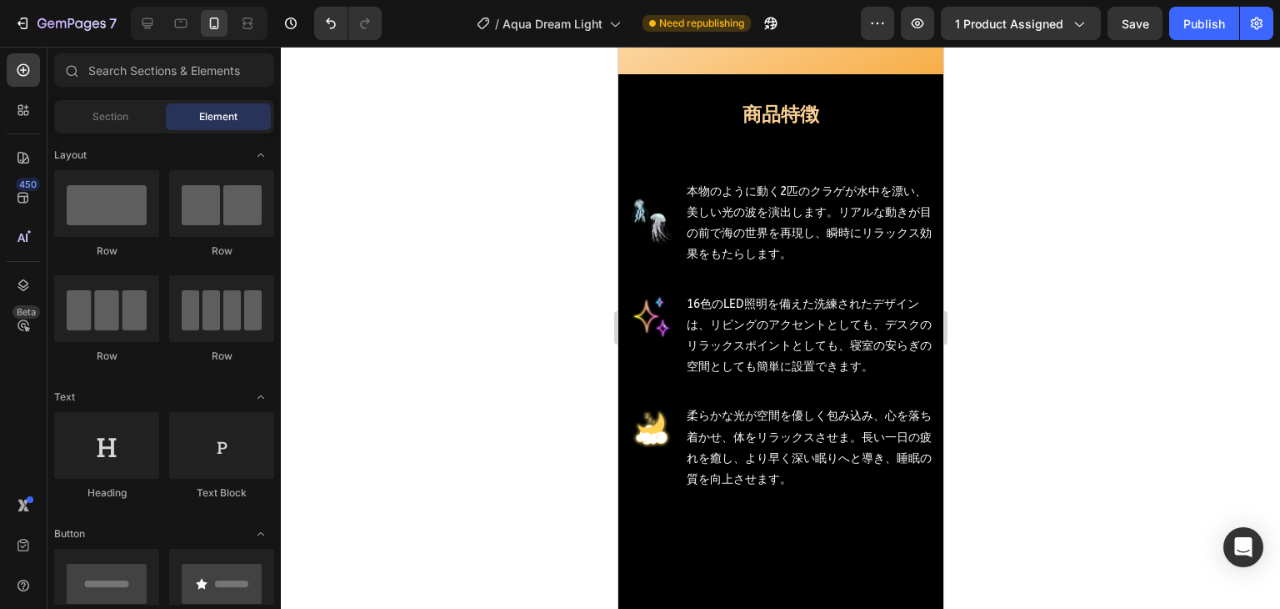
scroll to position [2829, 0]
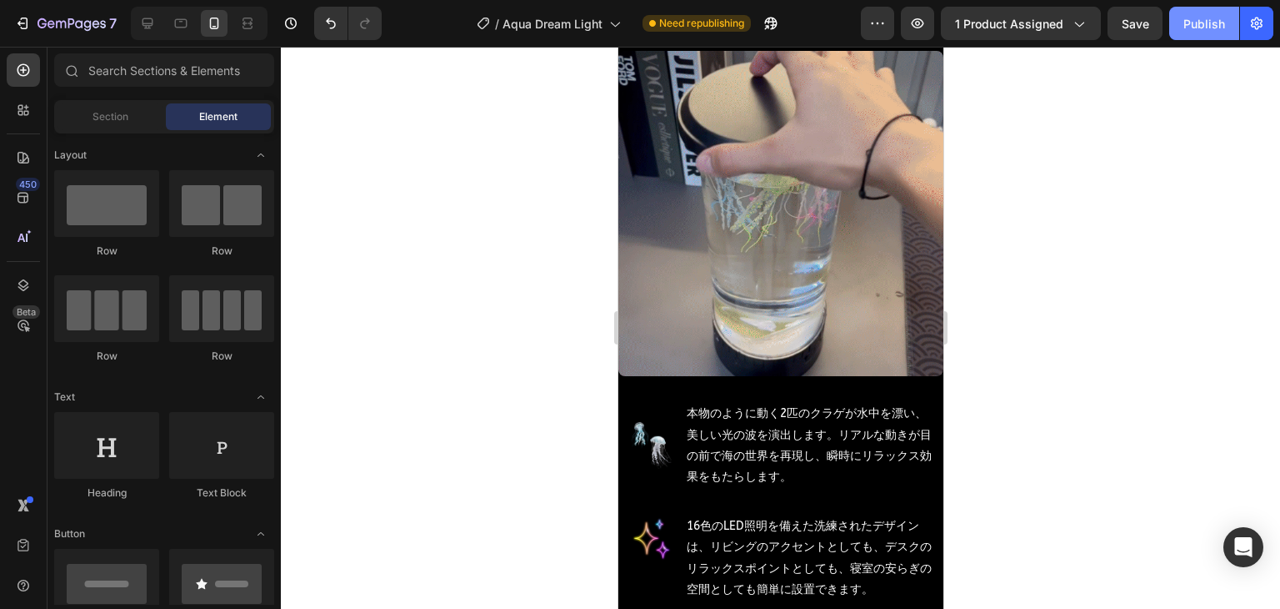
click at [1194, 26] on div "Publish" at bounding box center [1205, 24] width 42 height 18
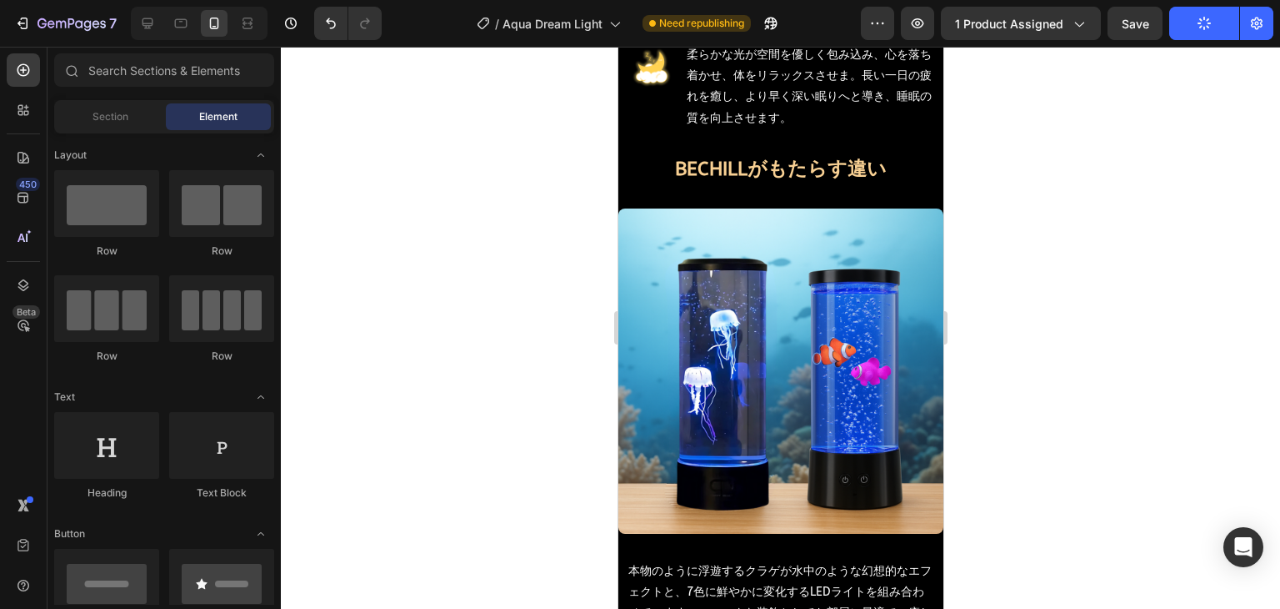
scroll to position [3330, 0]
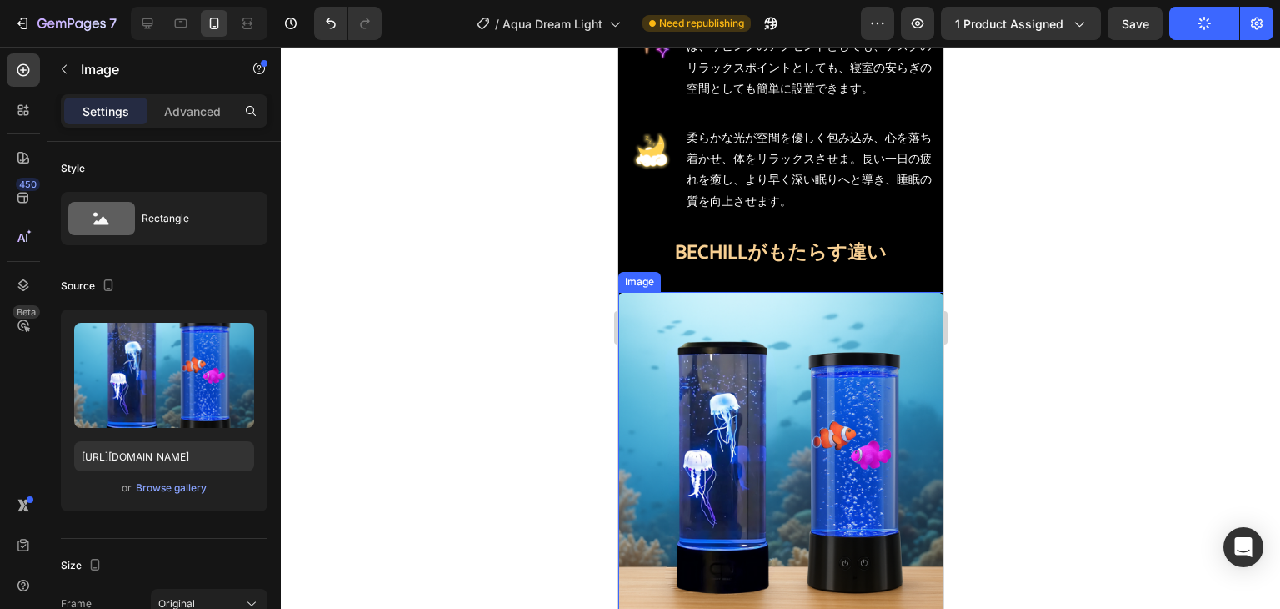
click at [749, 364] on img at bounding box center [780, 454] width 325 height 325
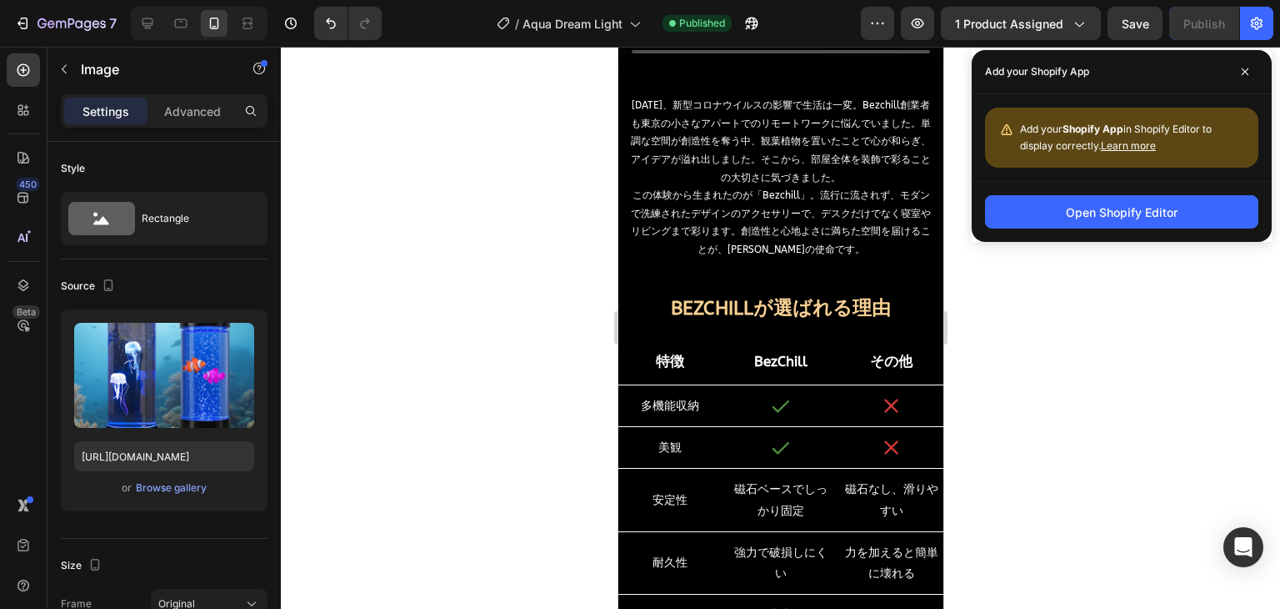
scroll to position [4497, 0]
